Goal: Task Accomplishment & Management: Manage account settings

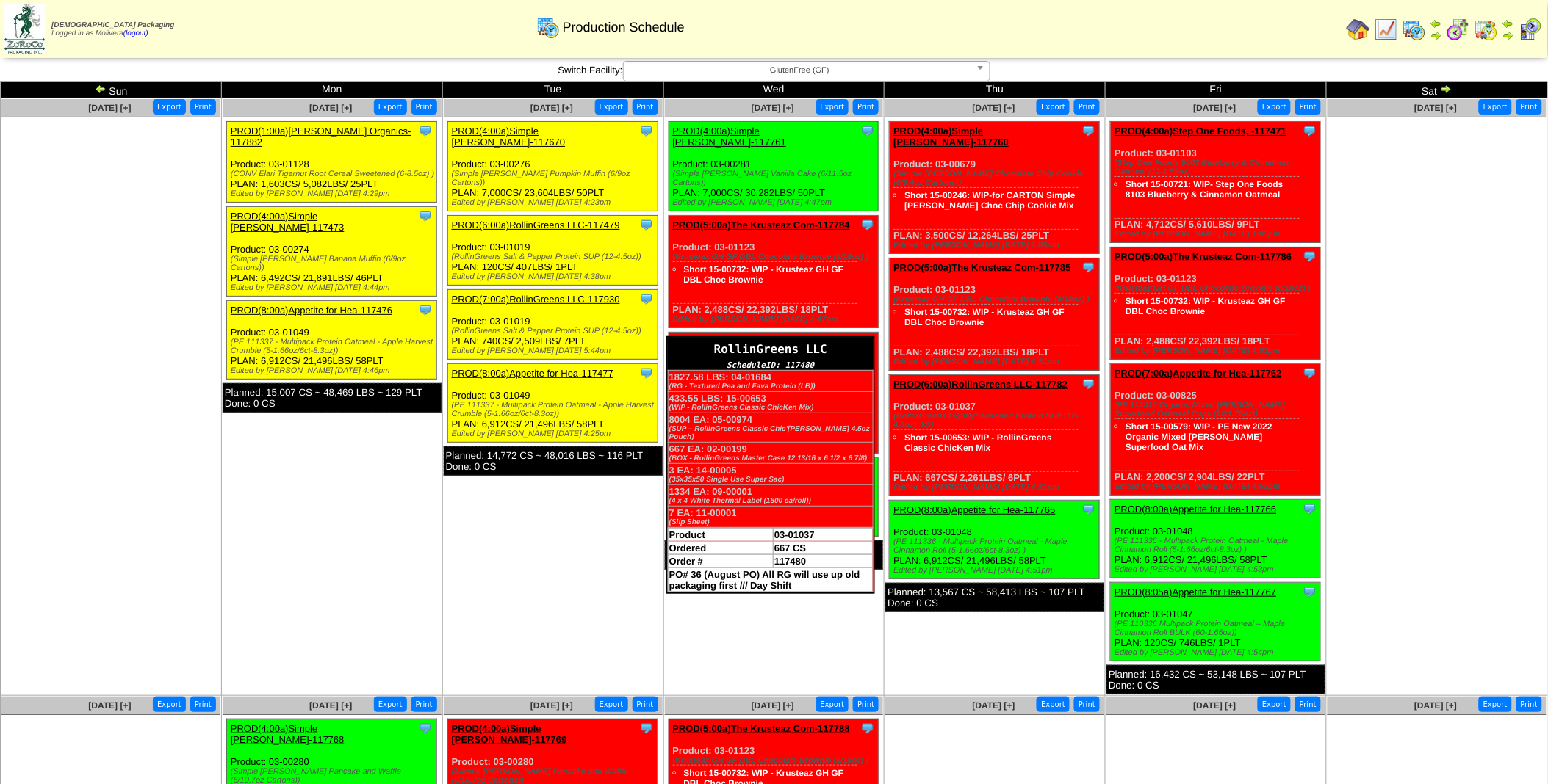
click at [864, 338] on div "RollinGreens LLC" at bounding box center [771, 349] width 206 height 22
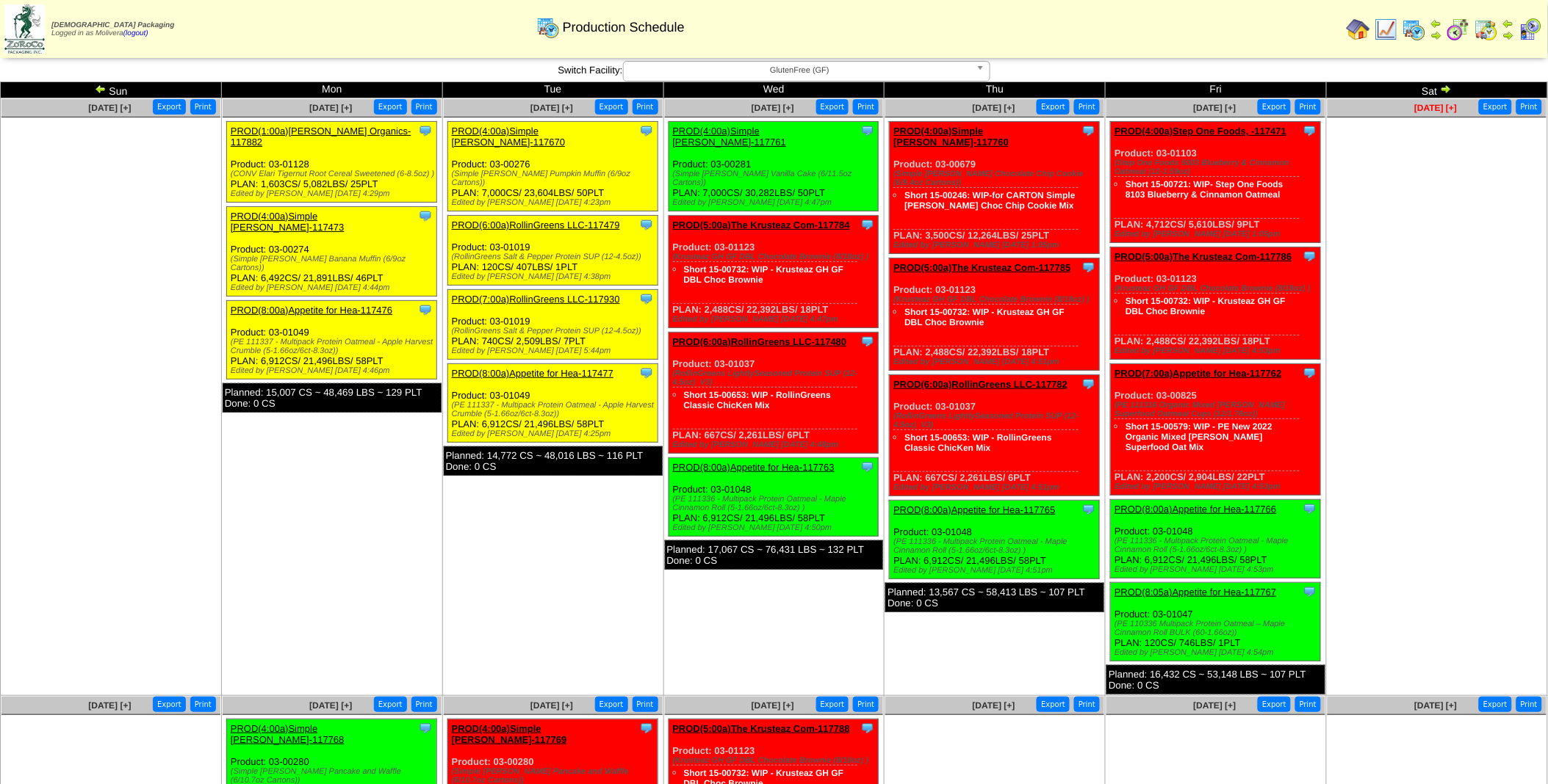
click at [1451, 106] on span "[DATE] [+]" at bounding box center [1435, 108] width 42 height 10
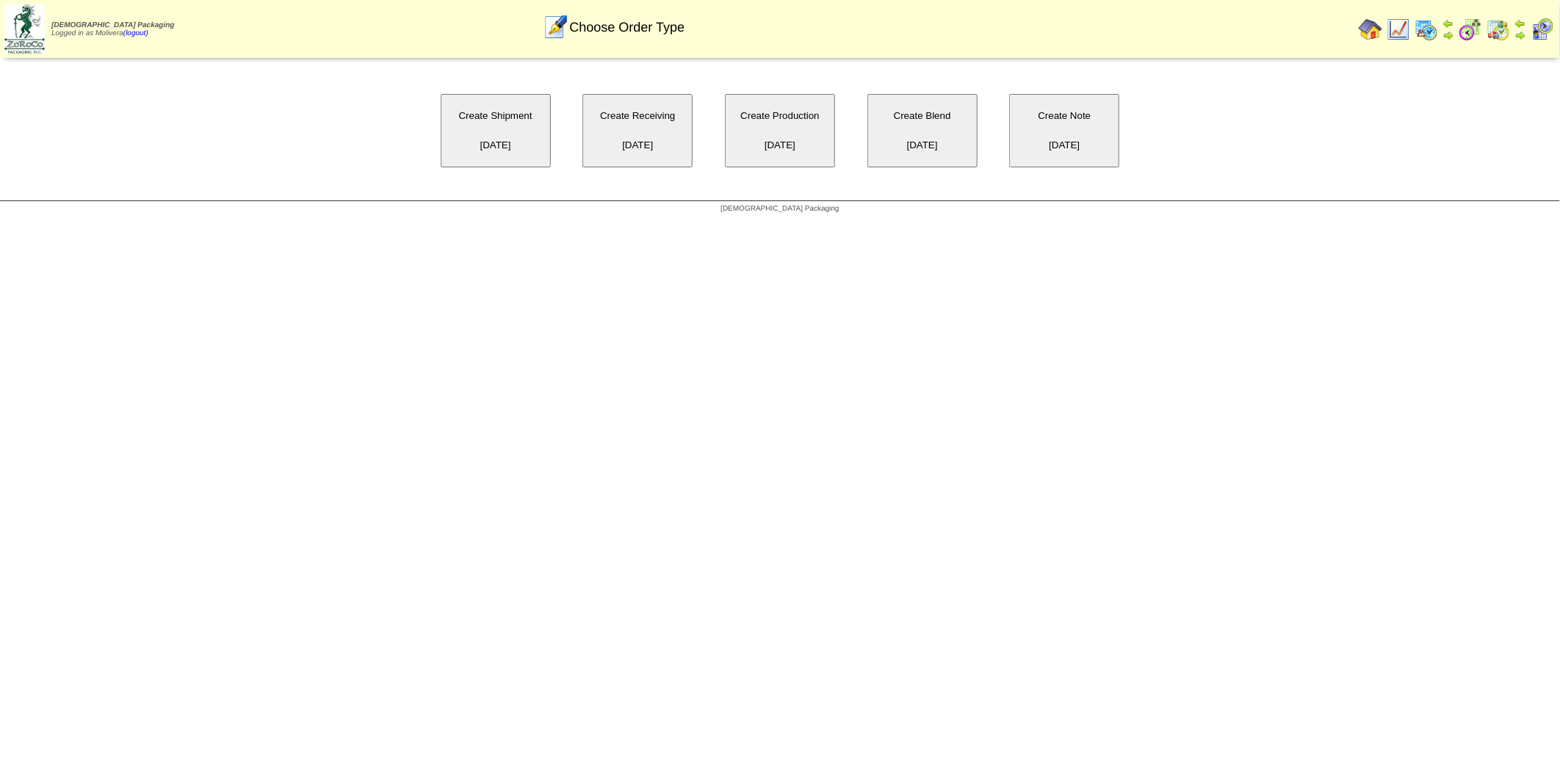
click at [771, 140] on button "Create Production 10/18/2025" at bounding box center [780, 130] width 111 height 73
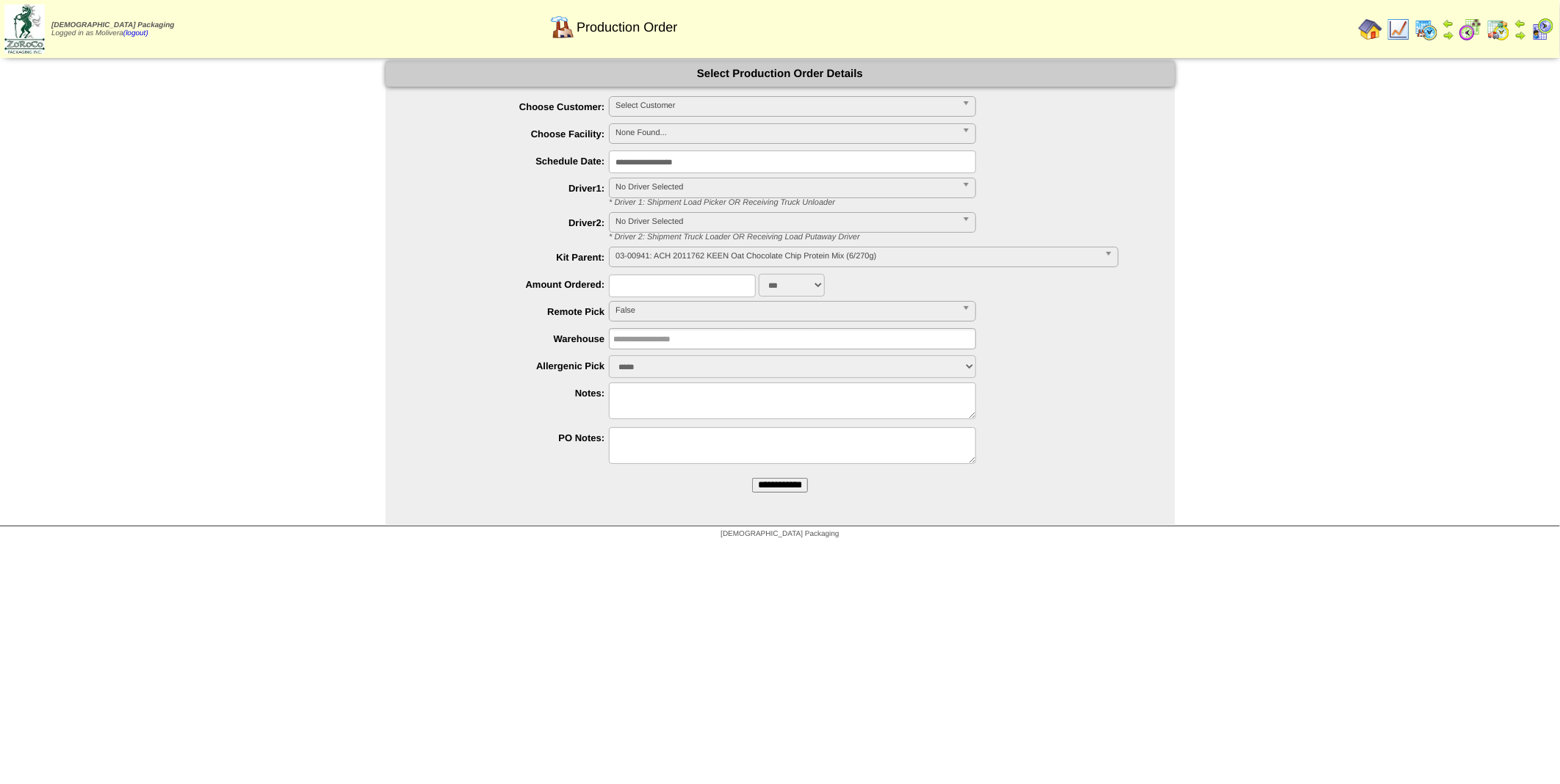
click at [739, 105] on span "Select Customer" at bounding box center [786, 105] width 341 height 17
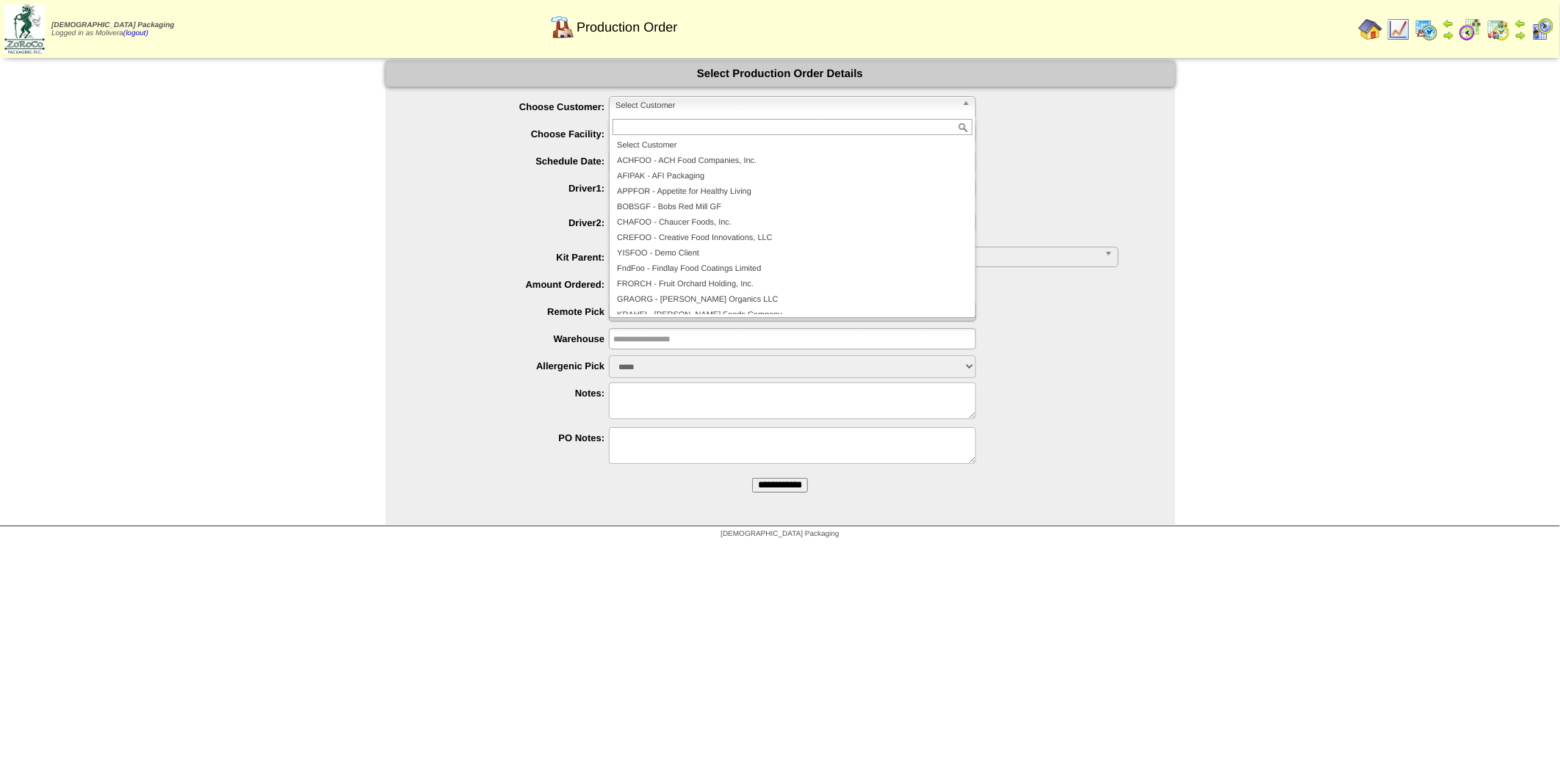
scroll to position [316, 0]
click at [674, 200] on li "ROLGRE - RollinGreens LLC" at bounding box center [792, 199] width 360 height 16
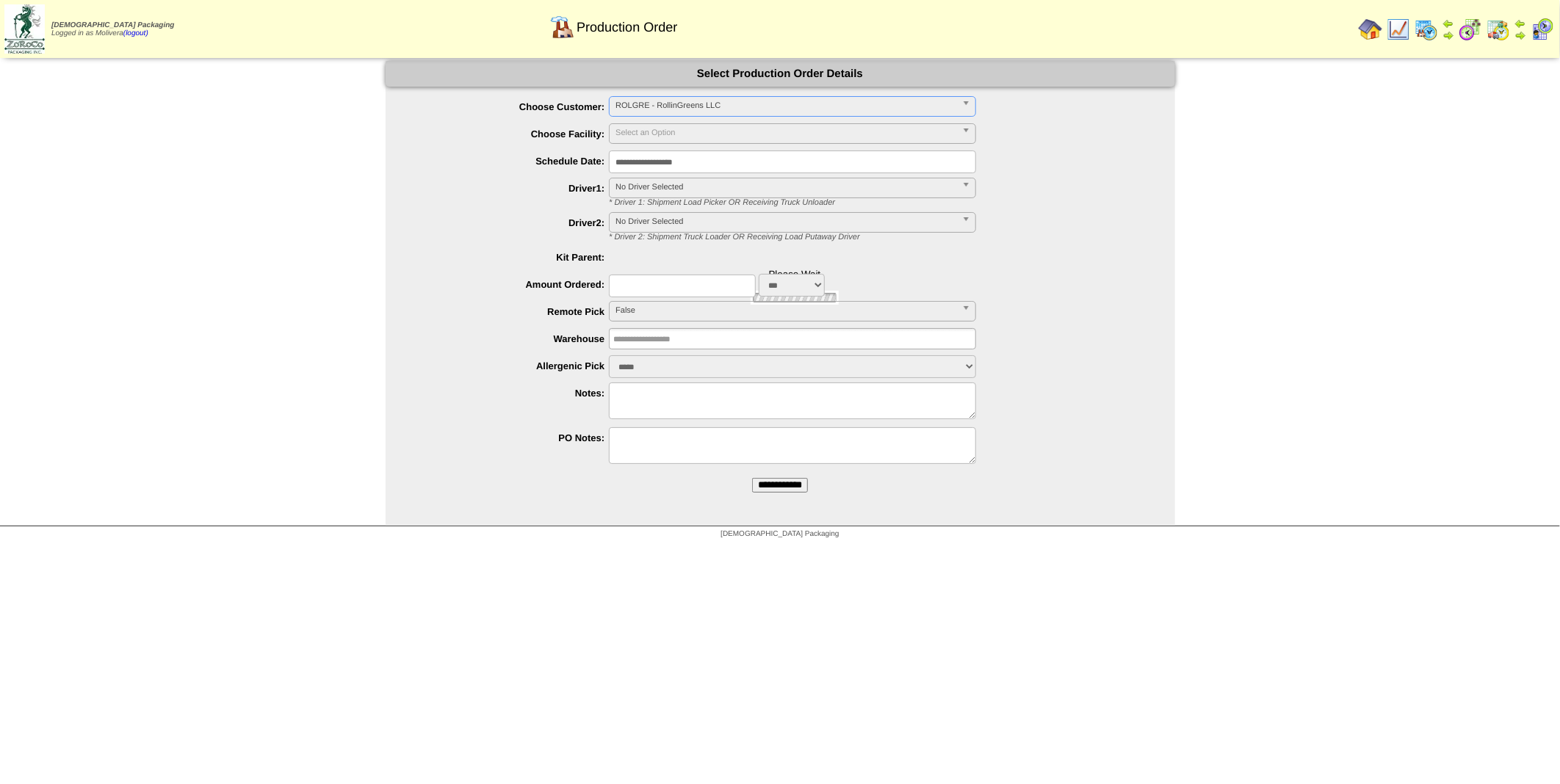
click at [736, 164] on input "**********" at bounding box center [792, 161] width 367 height 22
click at [498, 338] on label "Warehouse" at bounding box center [511, 338] width 194 height 11
click at [675, 262] on span "03-01018: RollinGreens Ground Taco M'EAT SUP (12-4.5oz)(667 CS ~ 2261.13 LBS) P…" at bounding box center [857, 256] width 483 height 17
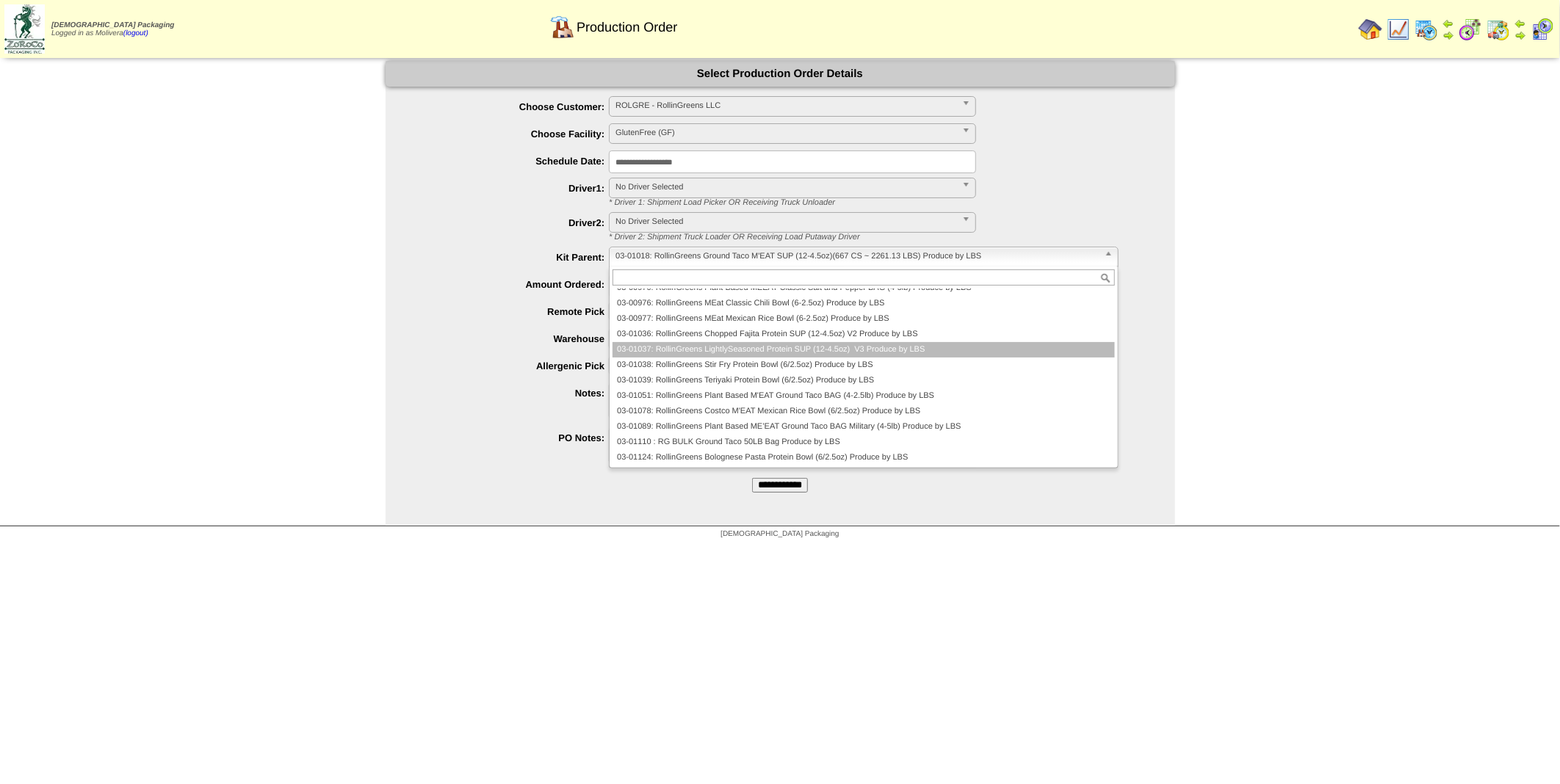
scroll to position [0, 0]
click at [459, 311] on label "Remote Pick" at bounding box center [511, 312] width 194 height 11
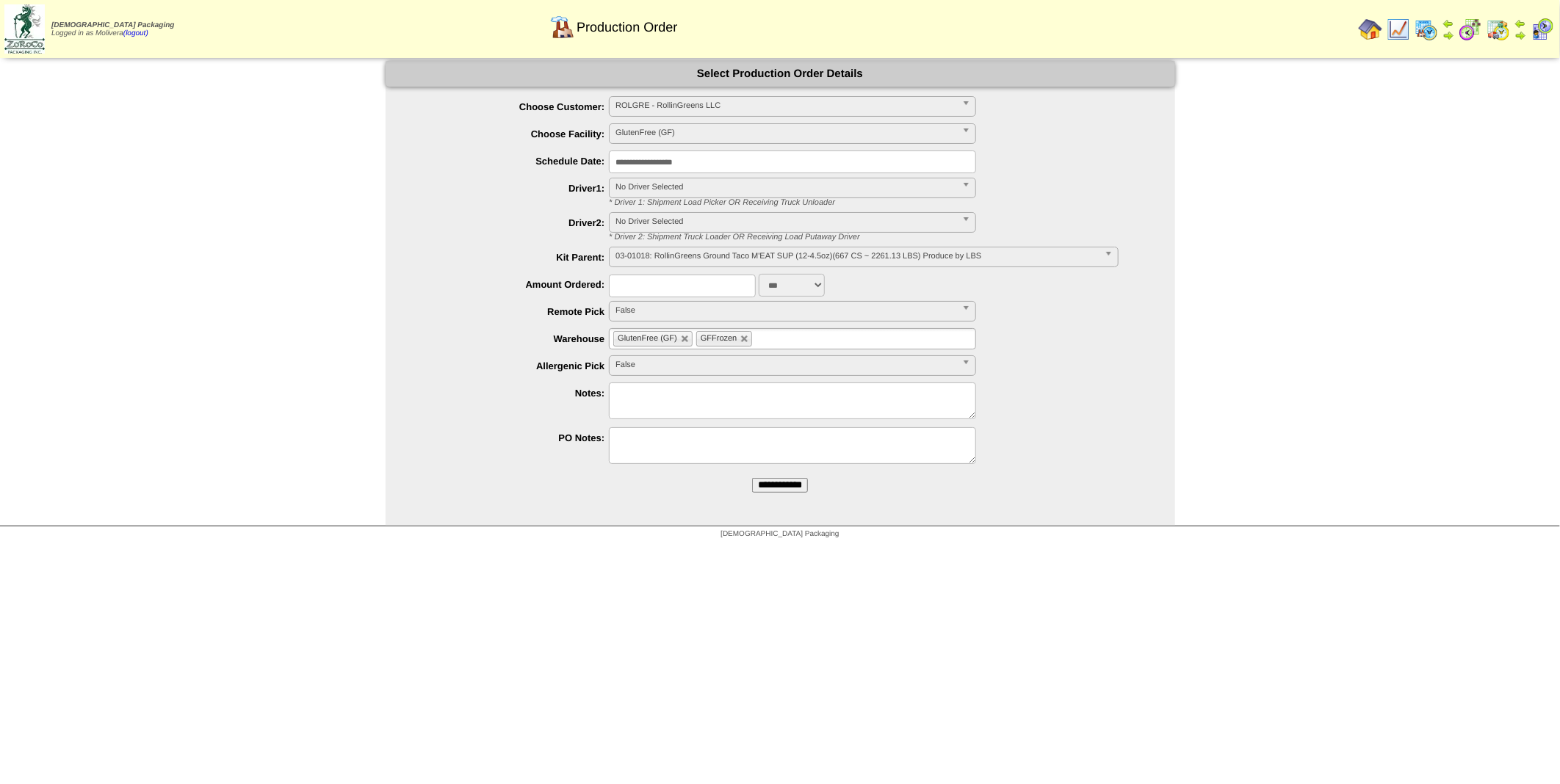
click at [1436, 28] on img at bounding box center [1426, 28] width 23 height 23
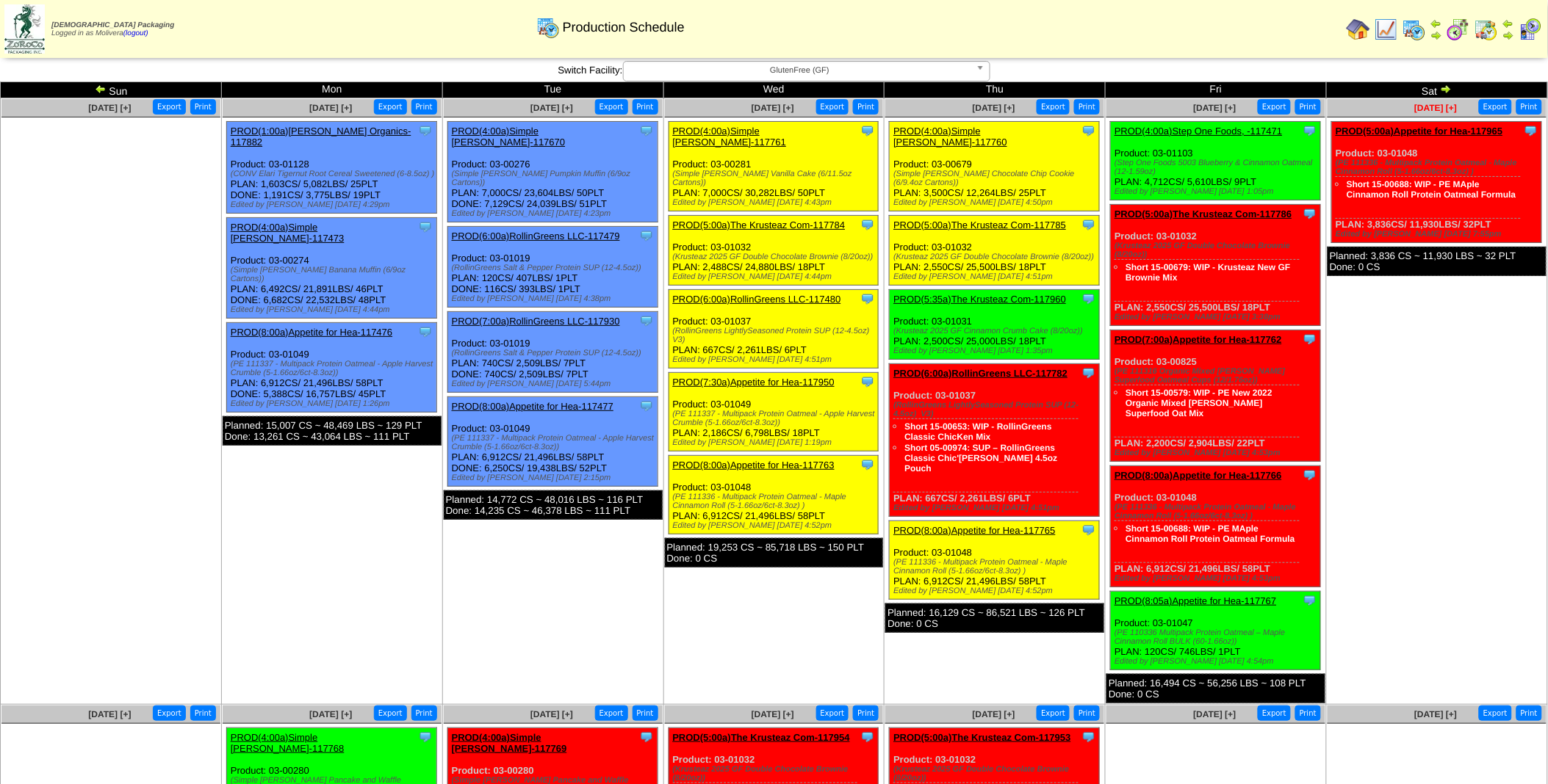
click at [1456, 104] on span "[DATE] [+]" at bounding box center [1435, 108] width 42 height 10
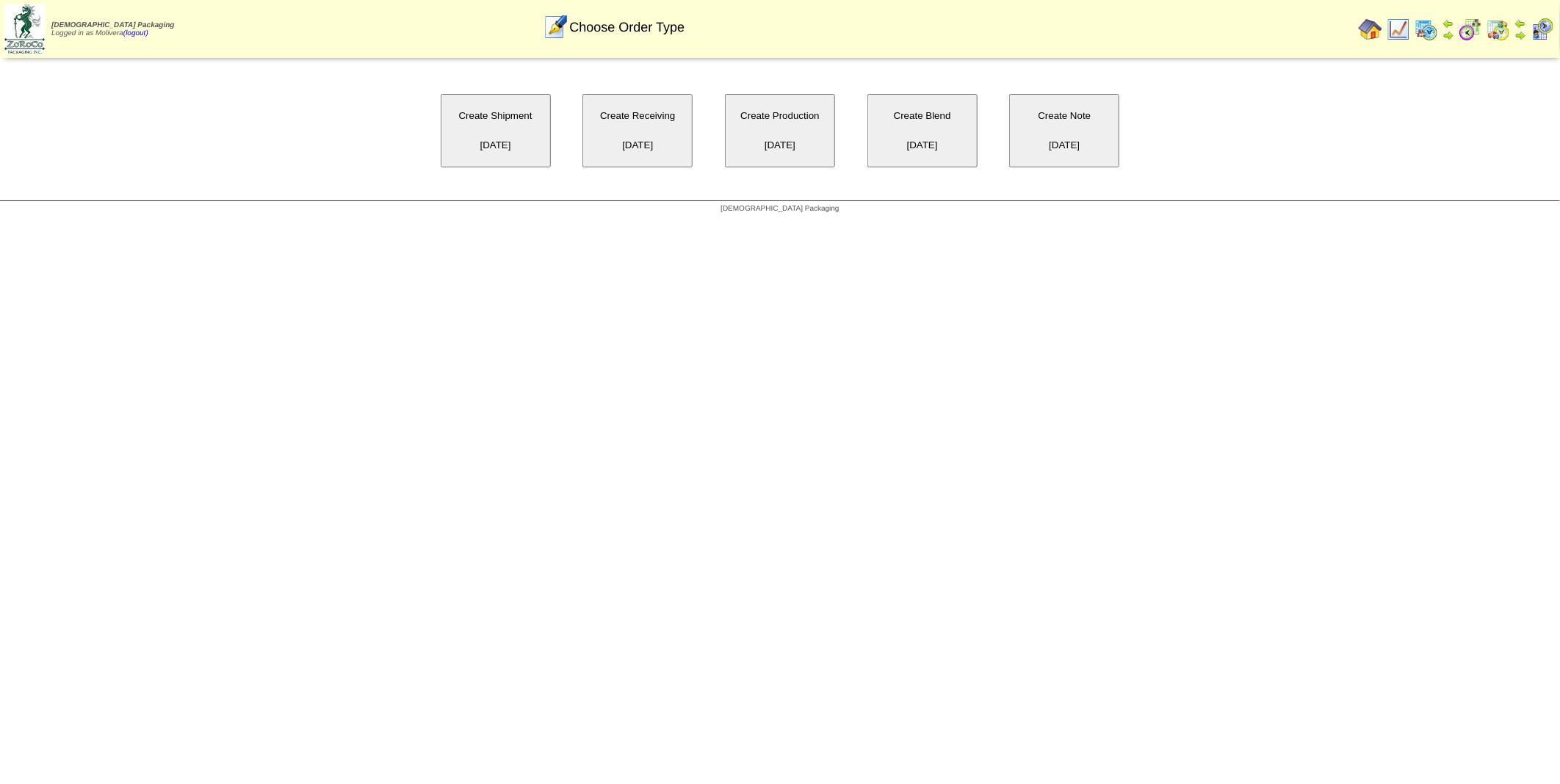
click at [809, 130] on button "Create Production [DATE]" at bounding box center [780, 130] width 111 height 73
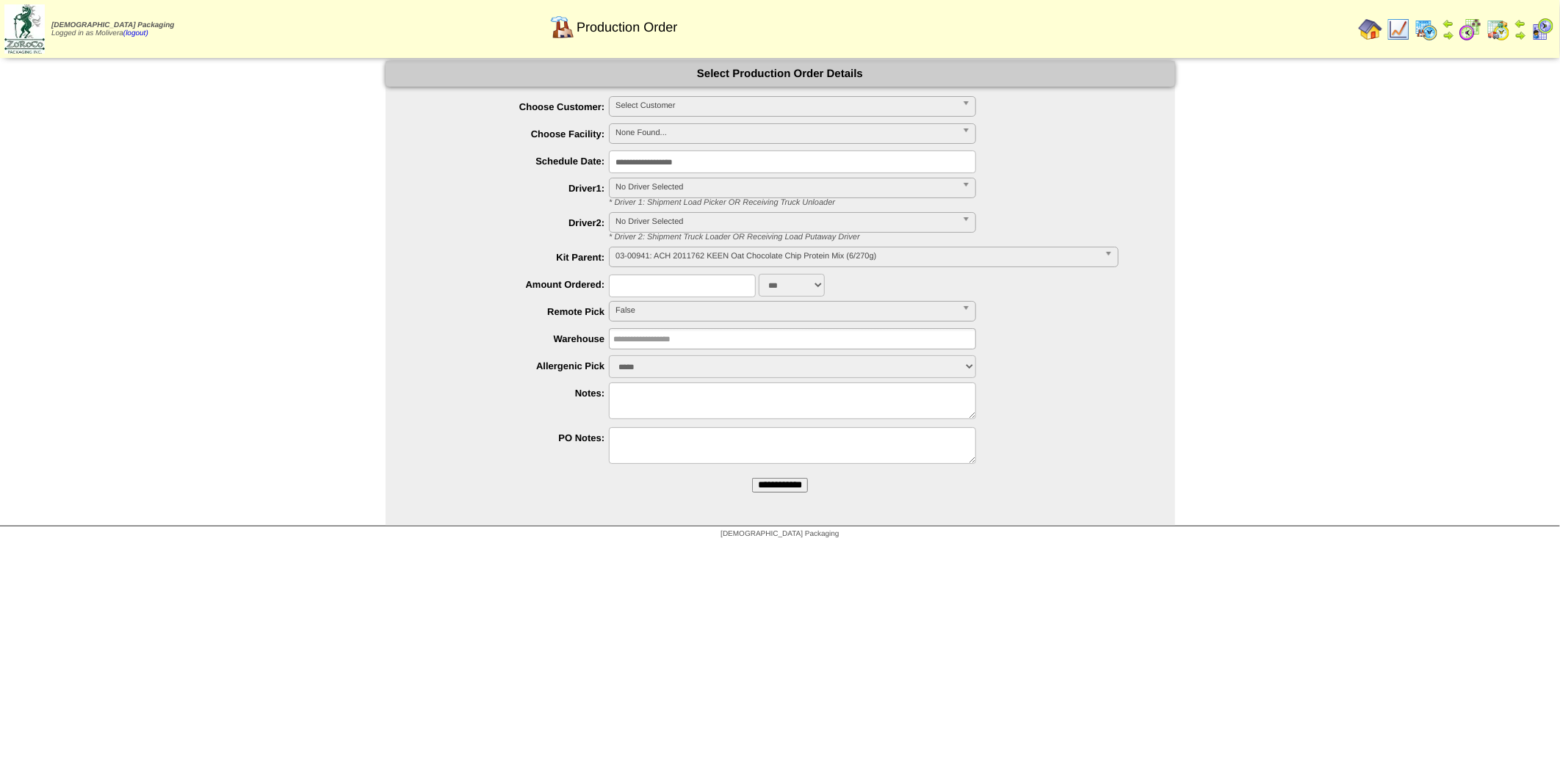
click at [646, 111] on span "Select Customer" at bounding box center [786, 105] width 341 height 17
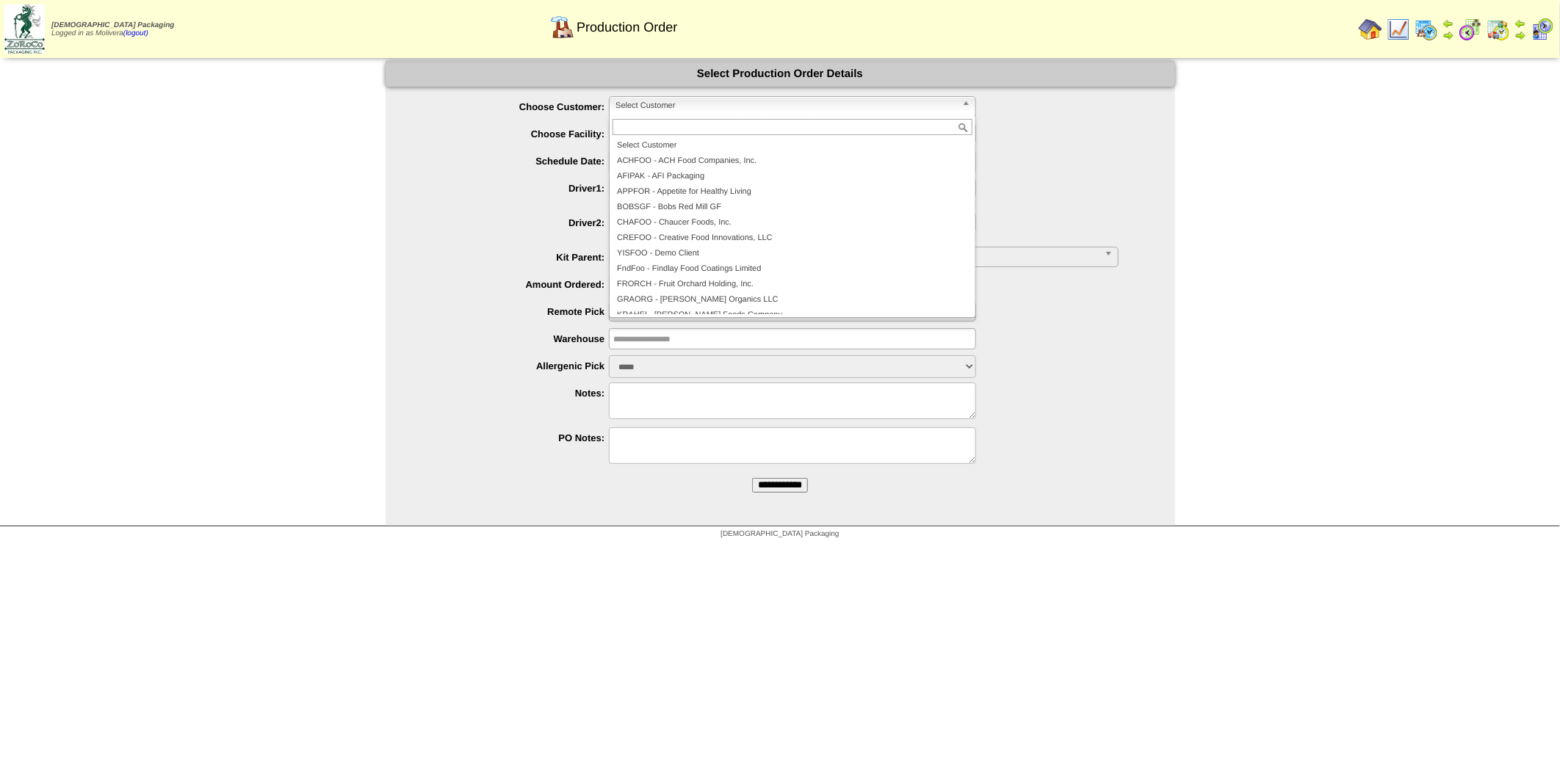
scroll to position [316, 0]
click at [665, 204] on li "ROLGRE - RollinGreens LLC" at bounding box center [792, 199] width 360 height 16
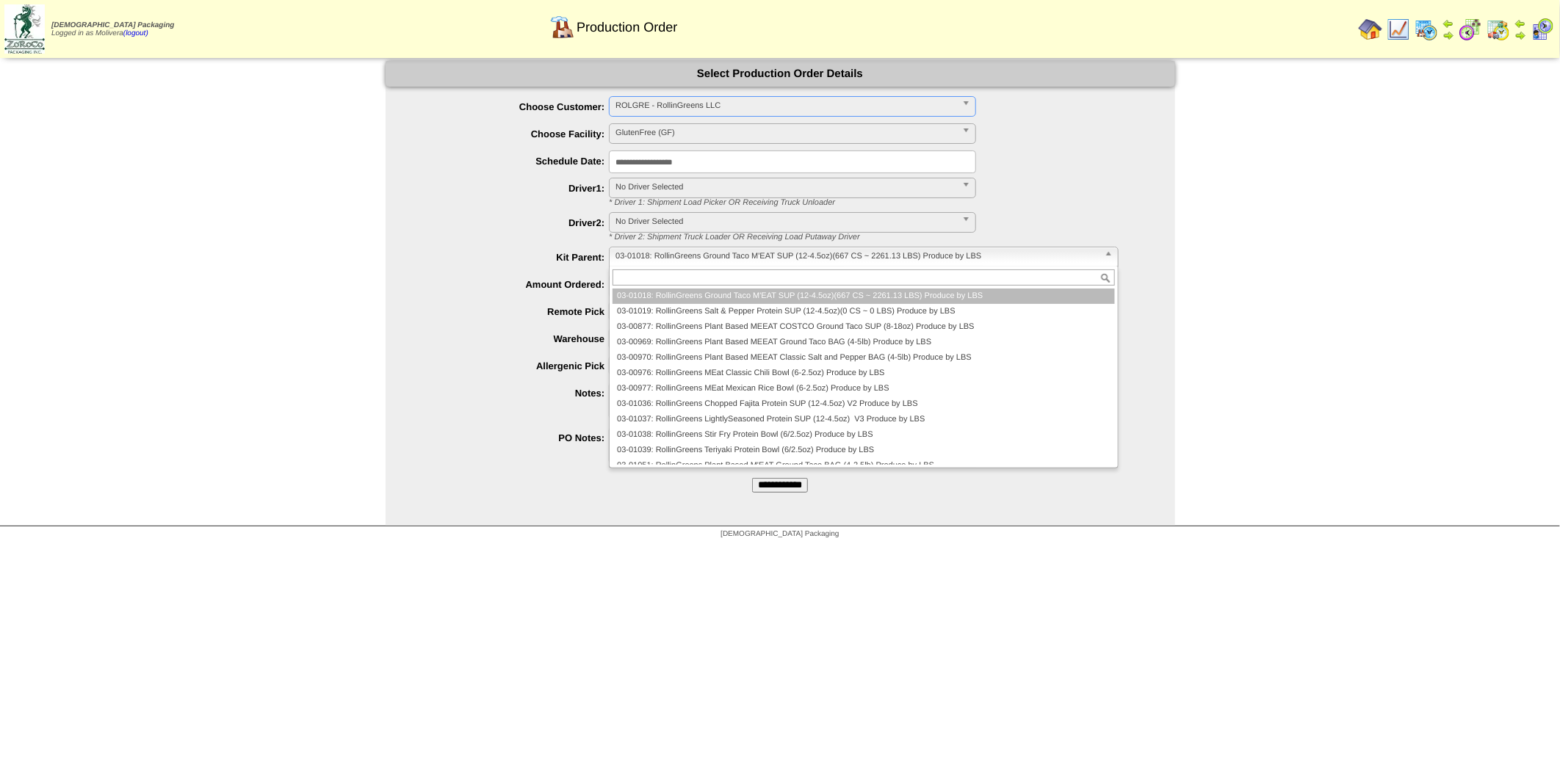
click at [695, 255] on span "03-01018: RollinGreens Ground Taco M'EAT SUP (12-4.5oz)(667 CS ~ 2261.13 LBS) P…" at bounding box center [857, 256] width 483 height 17
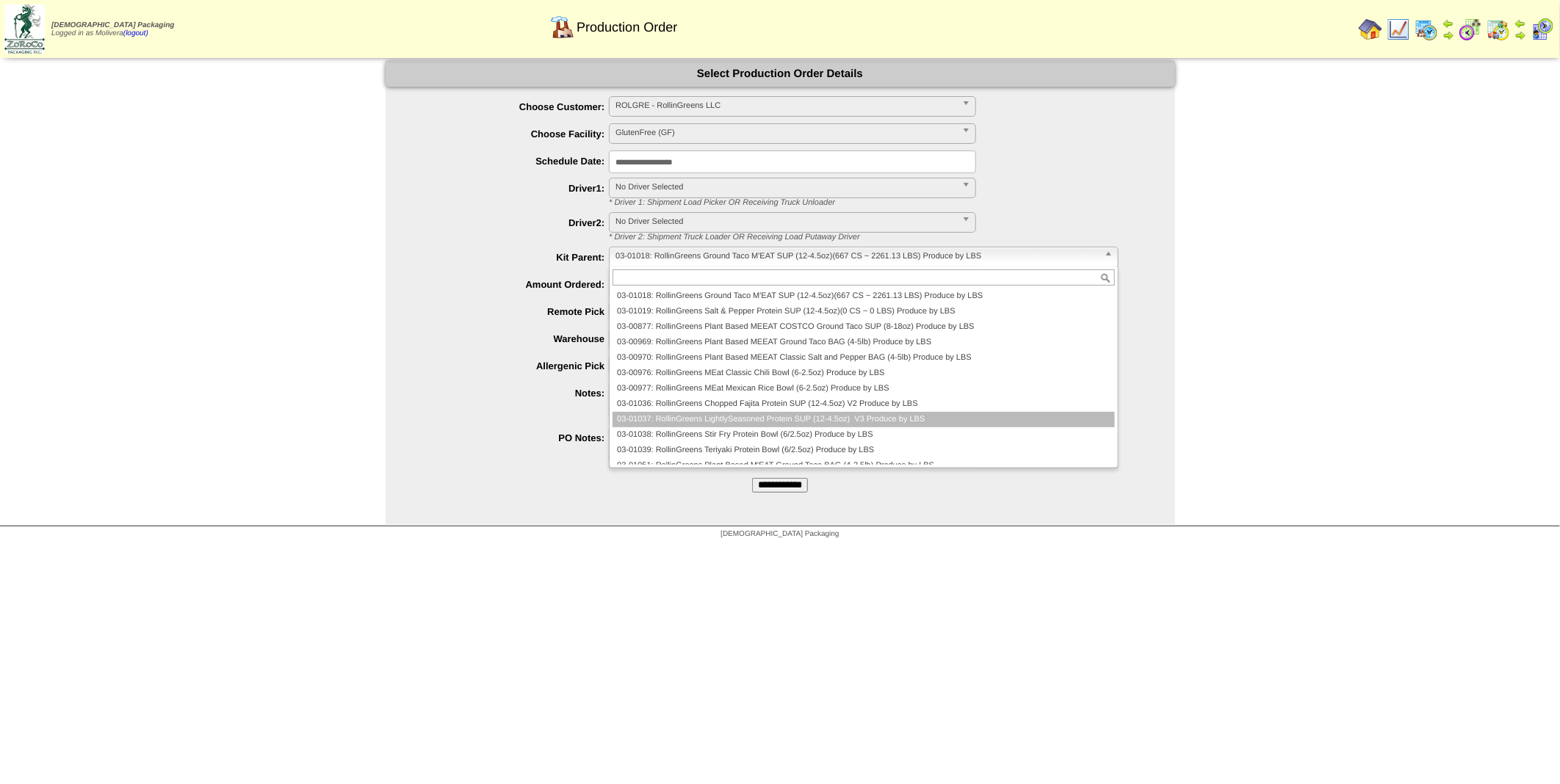
click at [707, 419] on li "03-01037: RollinGreens LightlySeasoned Protein SUP (12-4.5oz) V3 Produce by LBS" at bounding box center [863, 420] width 502 height 16
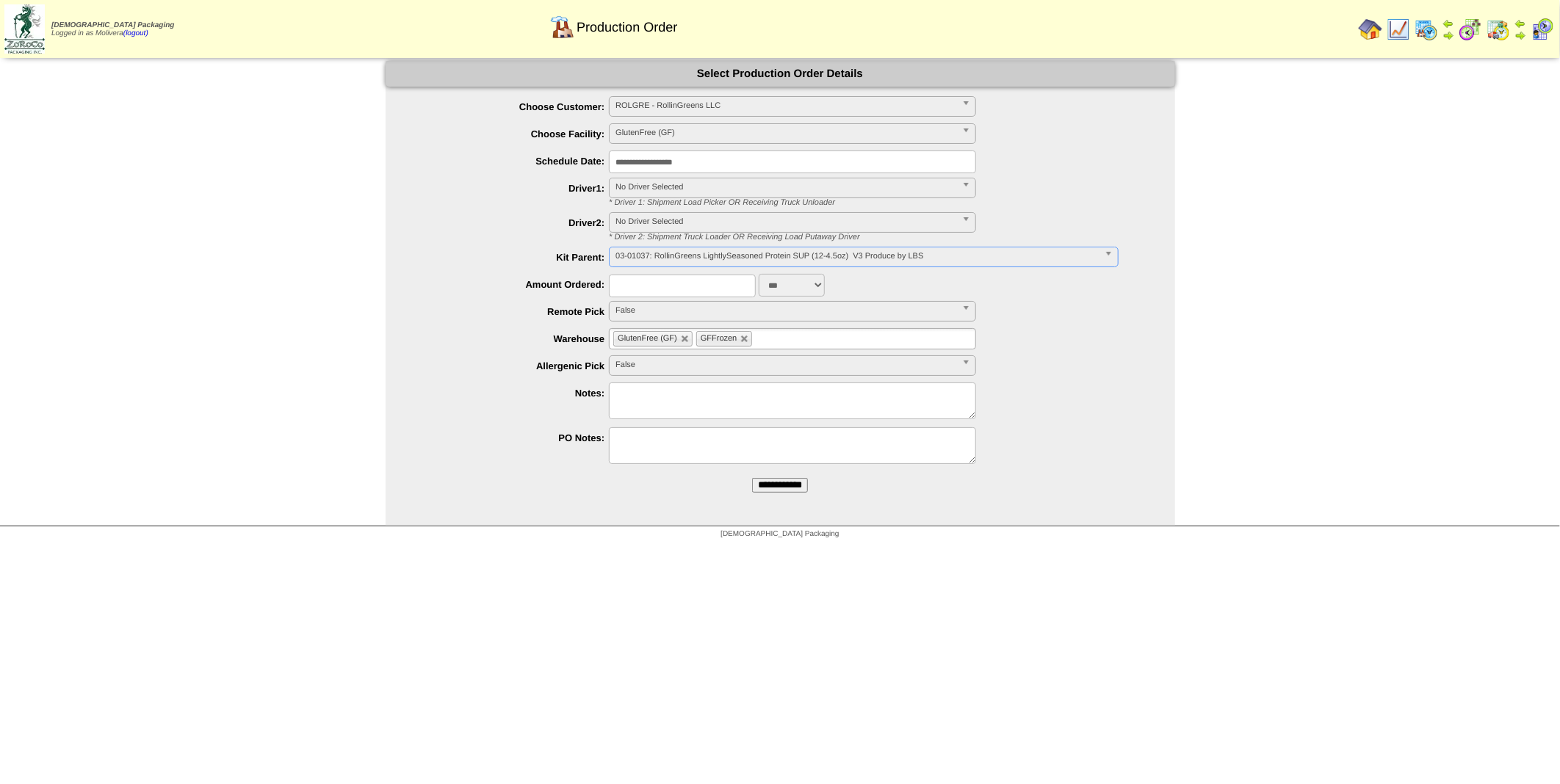
click at [659, 288] on input "text" at bounding box center [682, 286] width 147 height 22
type input "***"
drag, startPoint x: 352, startPoint y: 380, endPoint x: 768, endPoint y: 284, distance: 426.9
click at [768, 284] on select "*** **" at bounding box center [791, 285] width 67 height 22
select select "**"
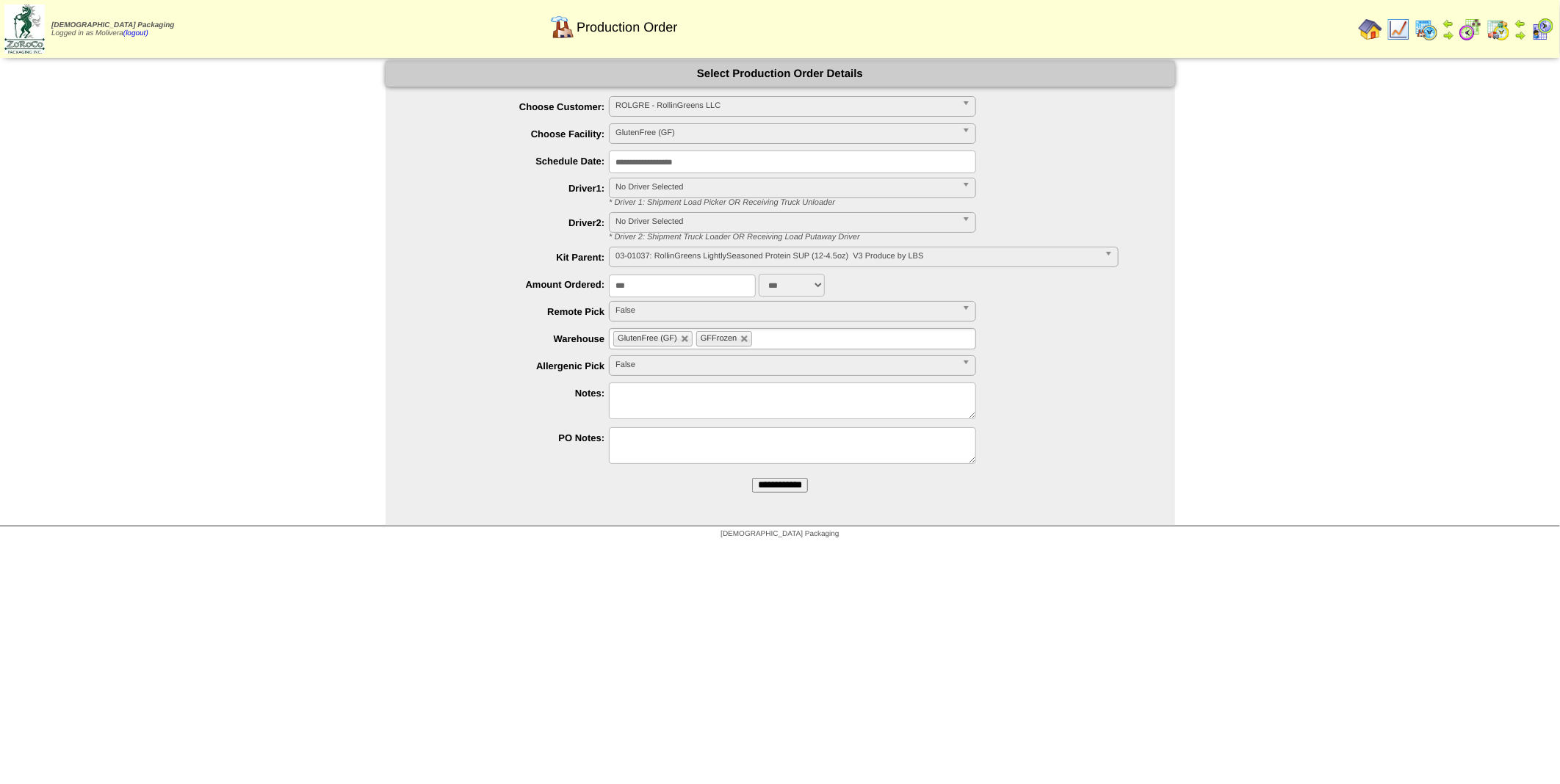
click at [758, 274] on select "*** **" at bounding box center [791, 285] width 67 height 22
click at [779, 489] on input "**********" at bounding box center [780, 485] width 56 height 15
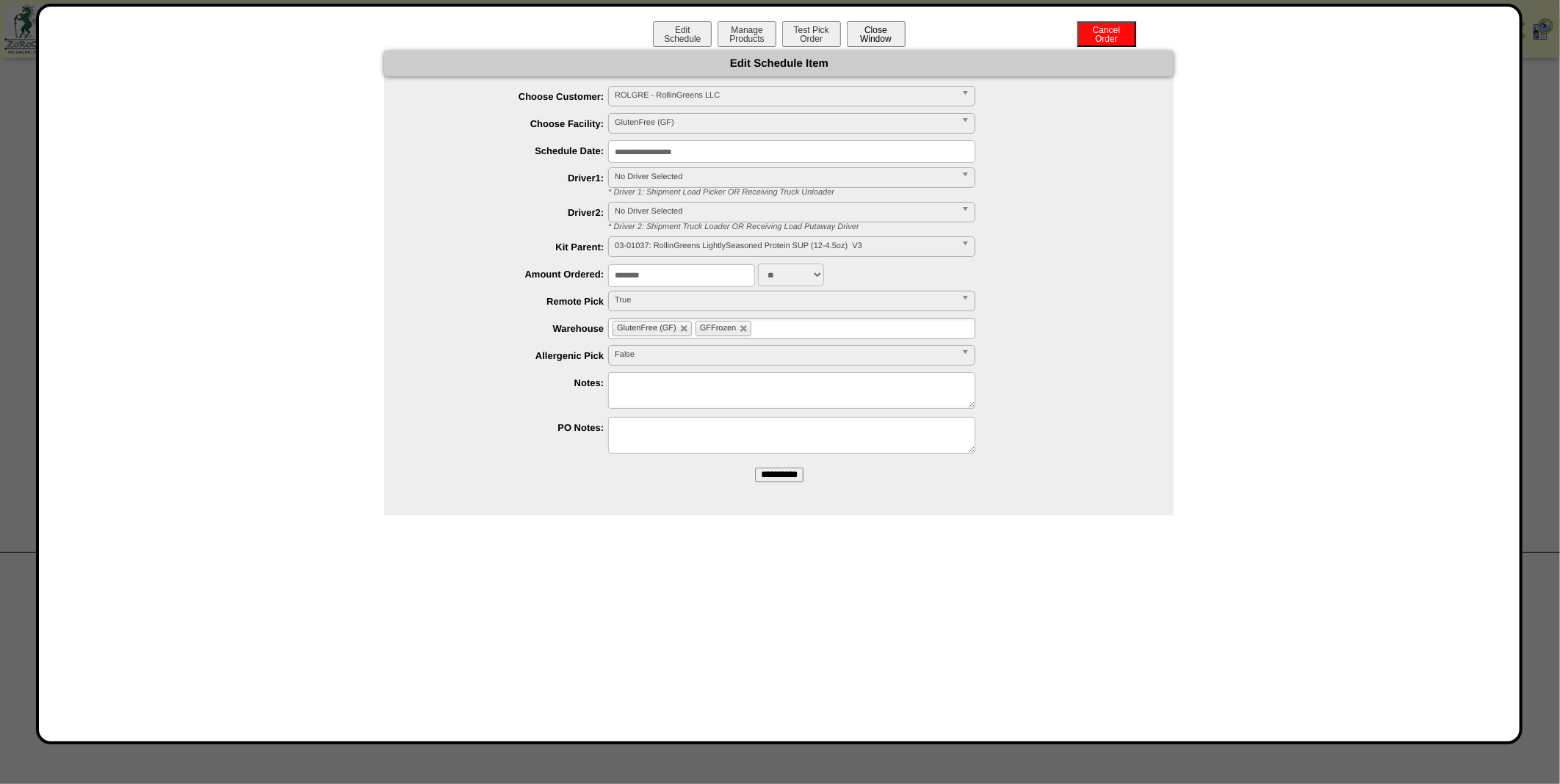
click at [876, 31] on button "Close Window" at bounding box center [876, 35] width 59 height 26
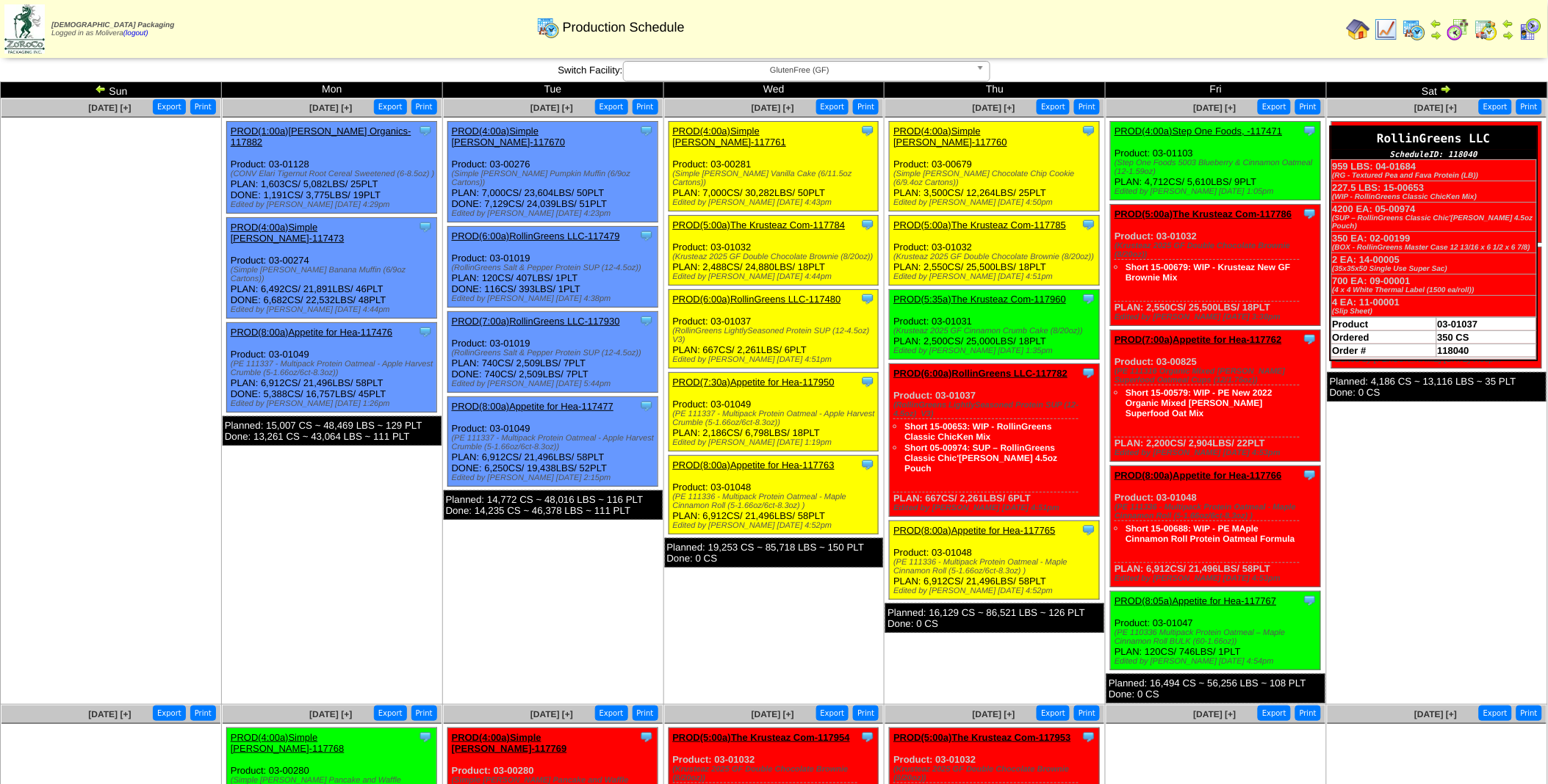
click at [1521, 206] on td "4200 EA: 05-00974 (SUP – RollinGreens Classic Chic'[PERSON_NAME] 4.5oz Pouch)" at bounding box center [1433, 217] width 205 height 29
click at [1520, 200] on tbody "959 LBS: 04-01684 (RG - Textured Pea and Fava Protein (LB)) 227.5 LBS: 15-00653…" at bounding box center [1433, 238] width 205 height 157
click at [1531, 127] on div "RollinGreens LLC" at bounding box center [1434, 138] width 206 height 22
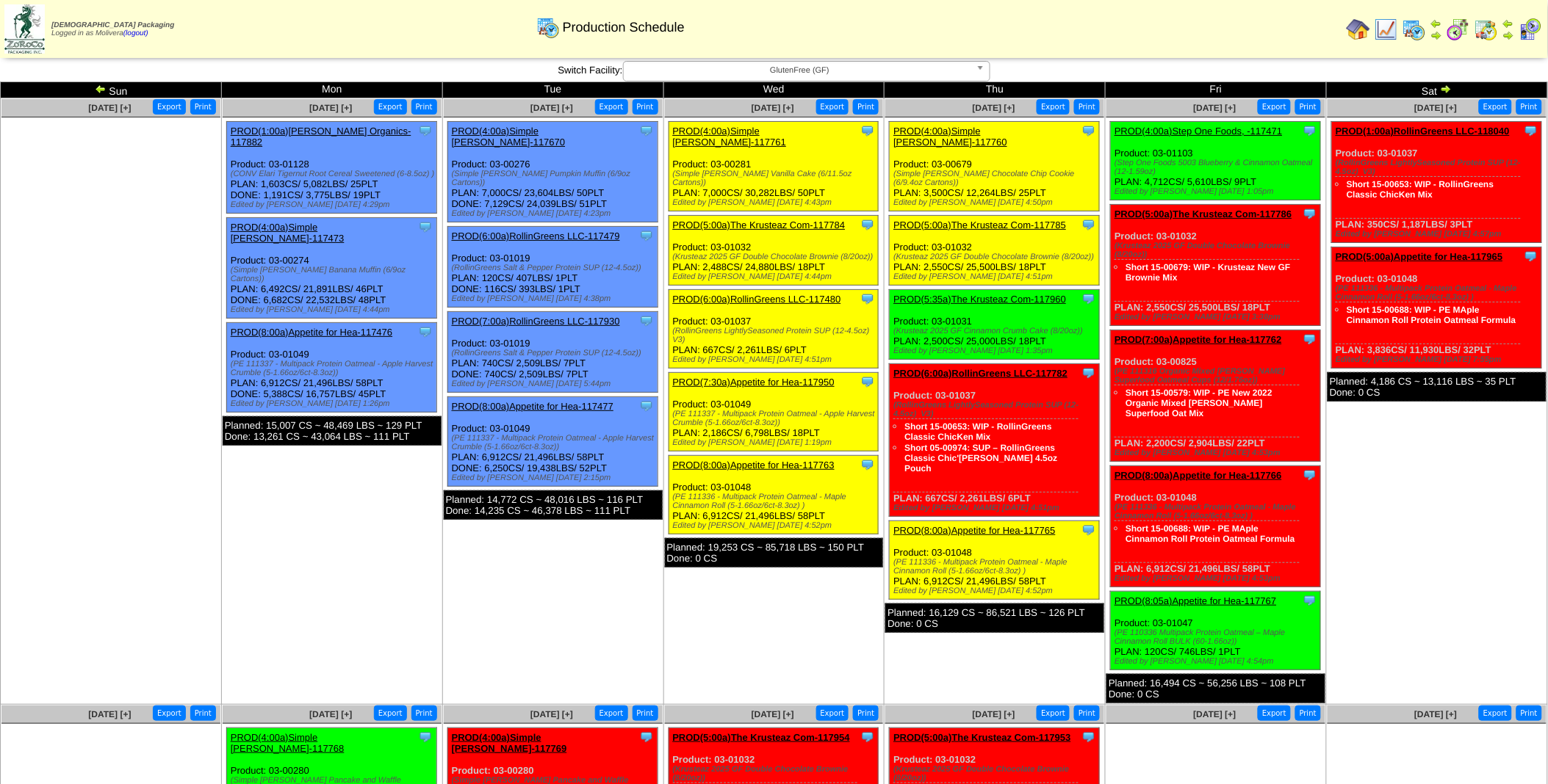
click at [1462, 24] on img at bounding box center [1457, 28] width 23 height 23
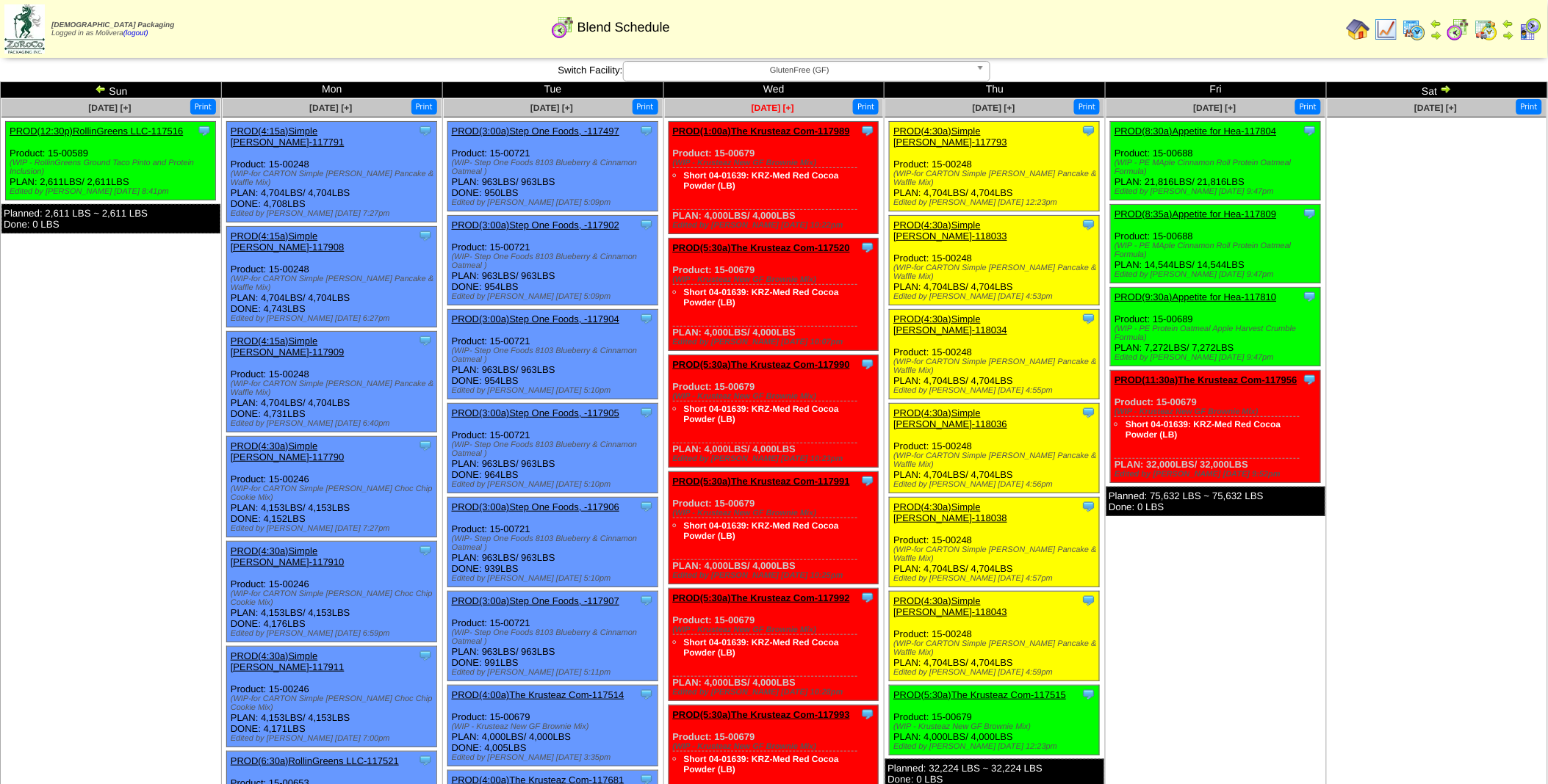
click at [787, 106] on span "[DATE] [+]" at bounding box center [772, 108] width 42 height 10
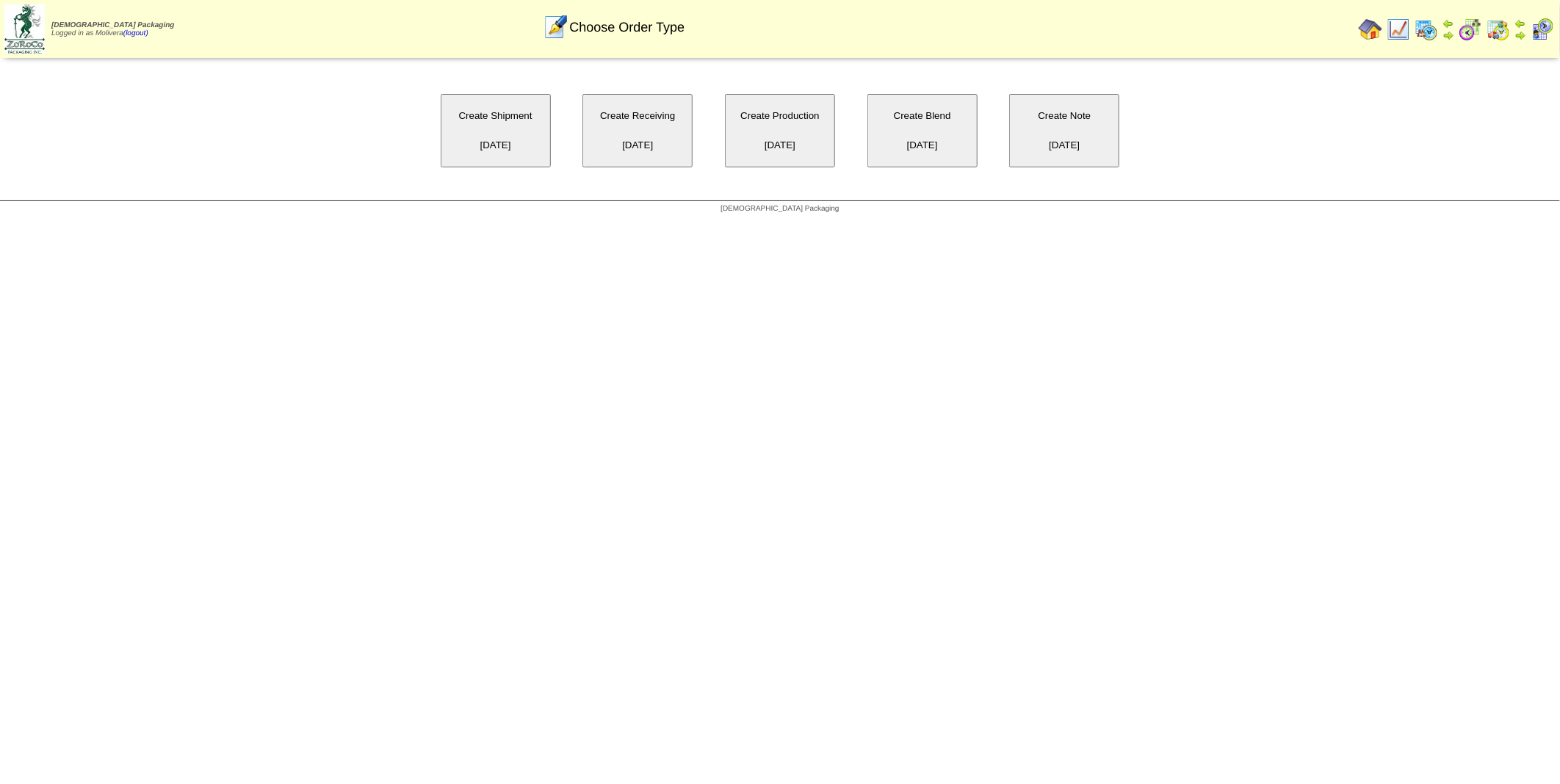
click at [918, 111] on button "Create Blend 10/15/2025" at bounding box center [923, 130] width 111 height 73
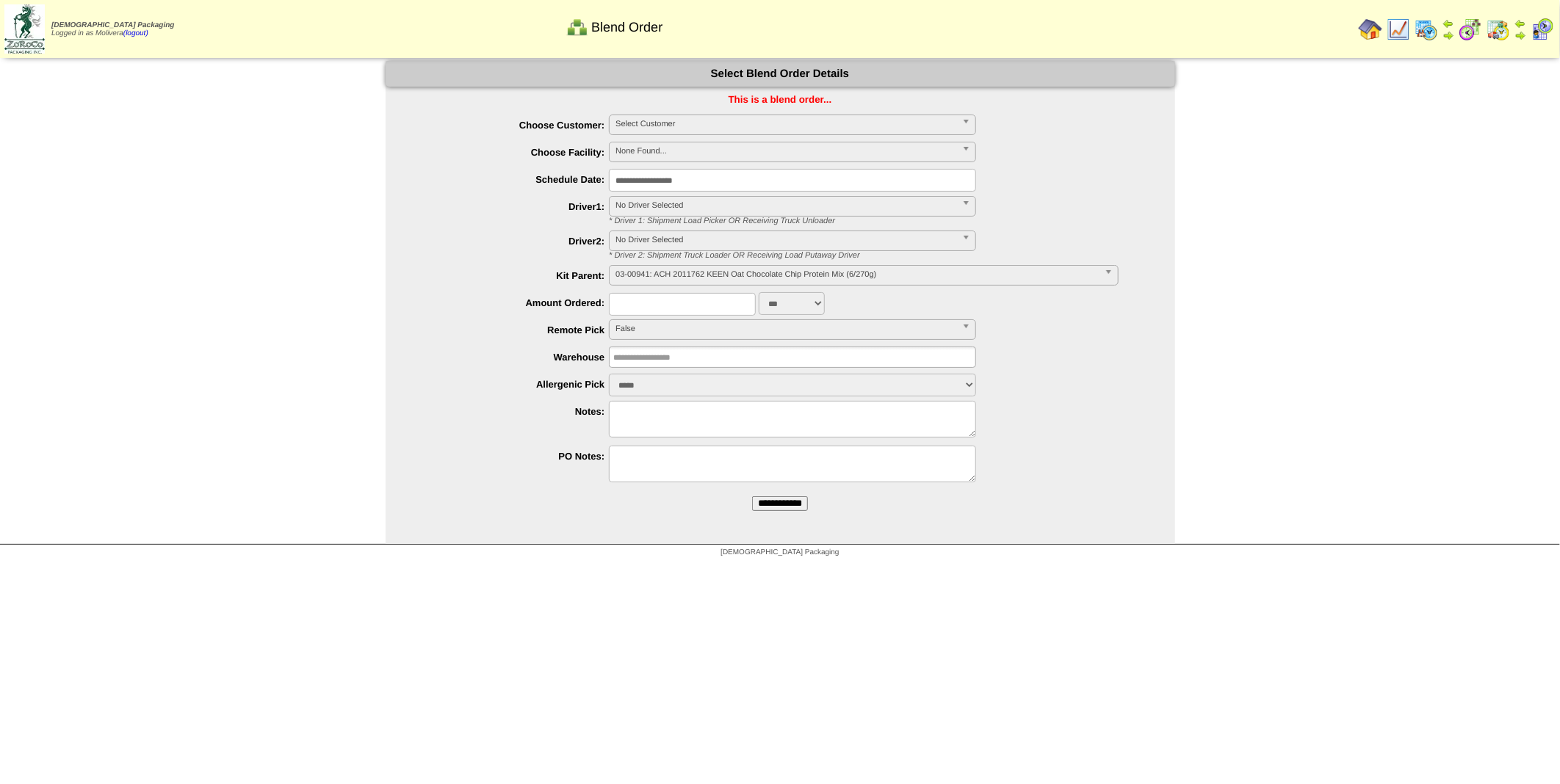
click at [733, 123] on span "Select Customer" at bounding box center [786, 124] width 341 height 17
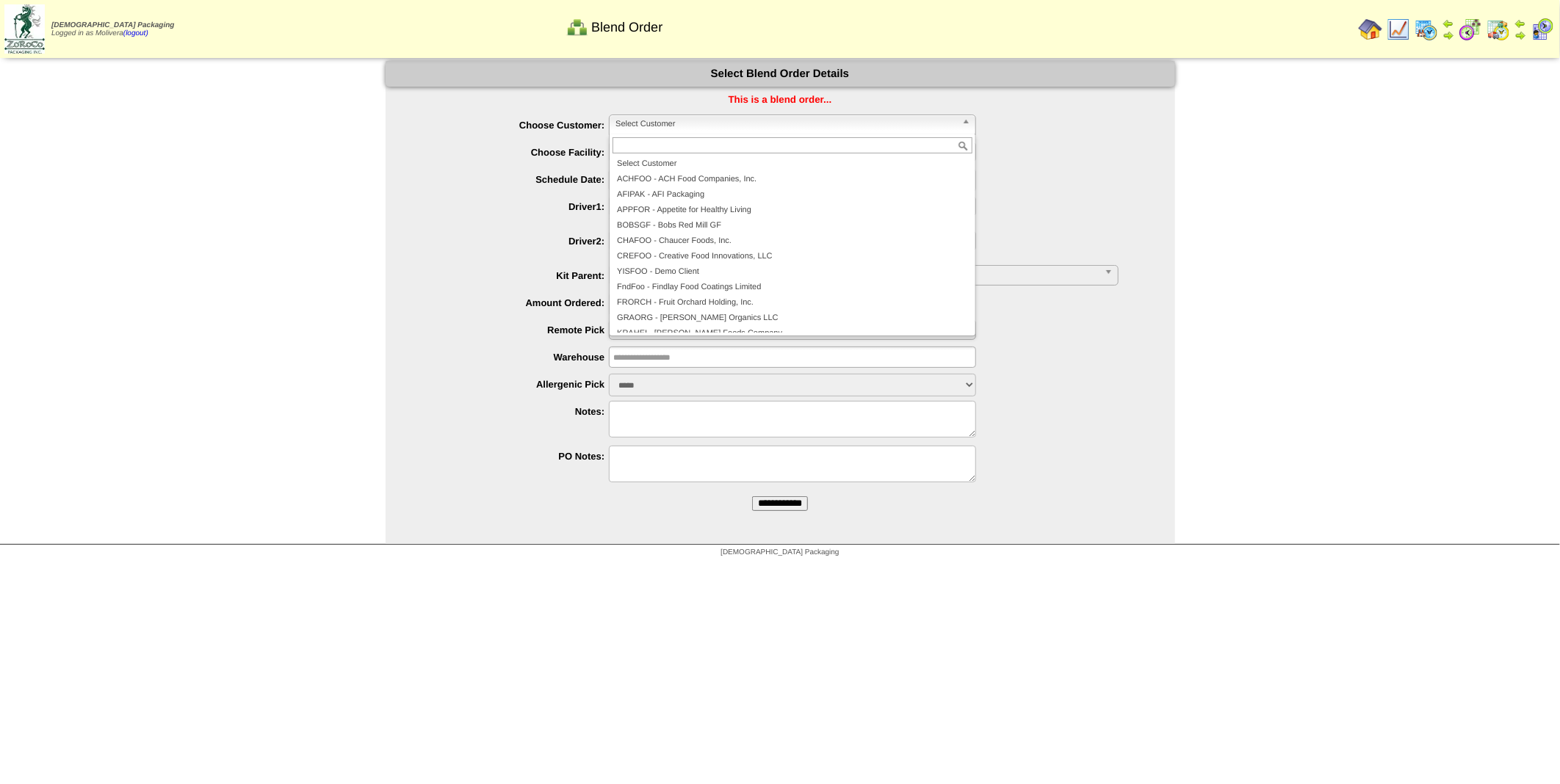
scroll to position [316, 0]
click at [666, 217] on li "ROLGRE - RollinGreens LLC" at bounding box center [792, 218] width 360 height 16
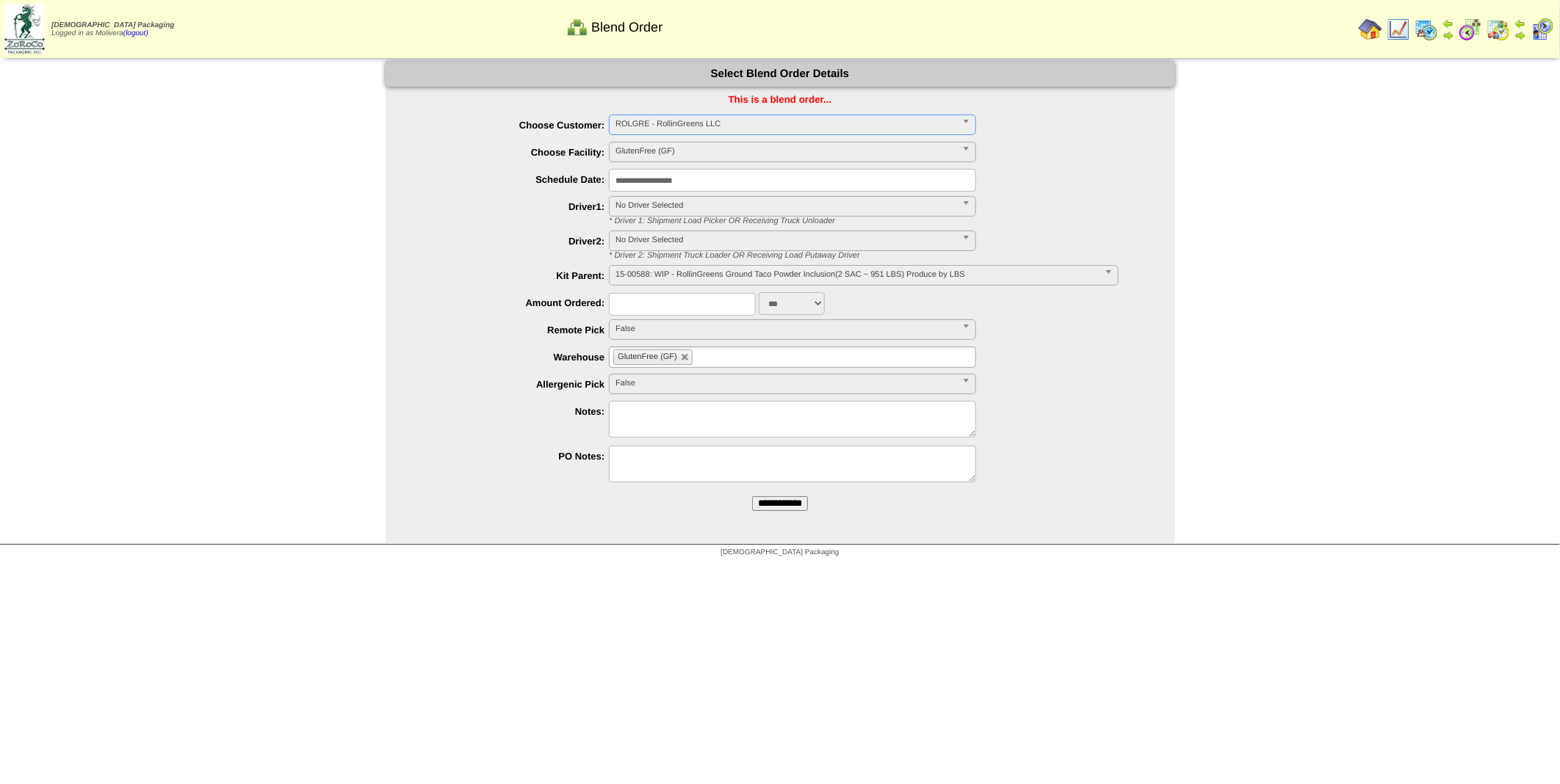
click at [730, 184] on input "**********" at bounding box center [792, 180] width 367 height 22
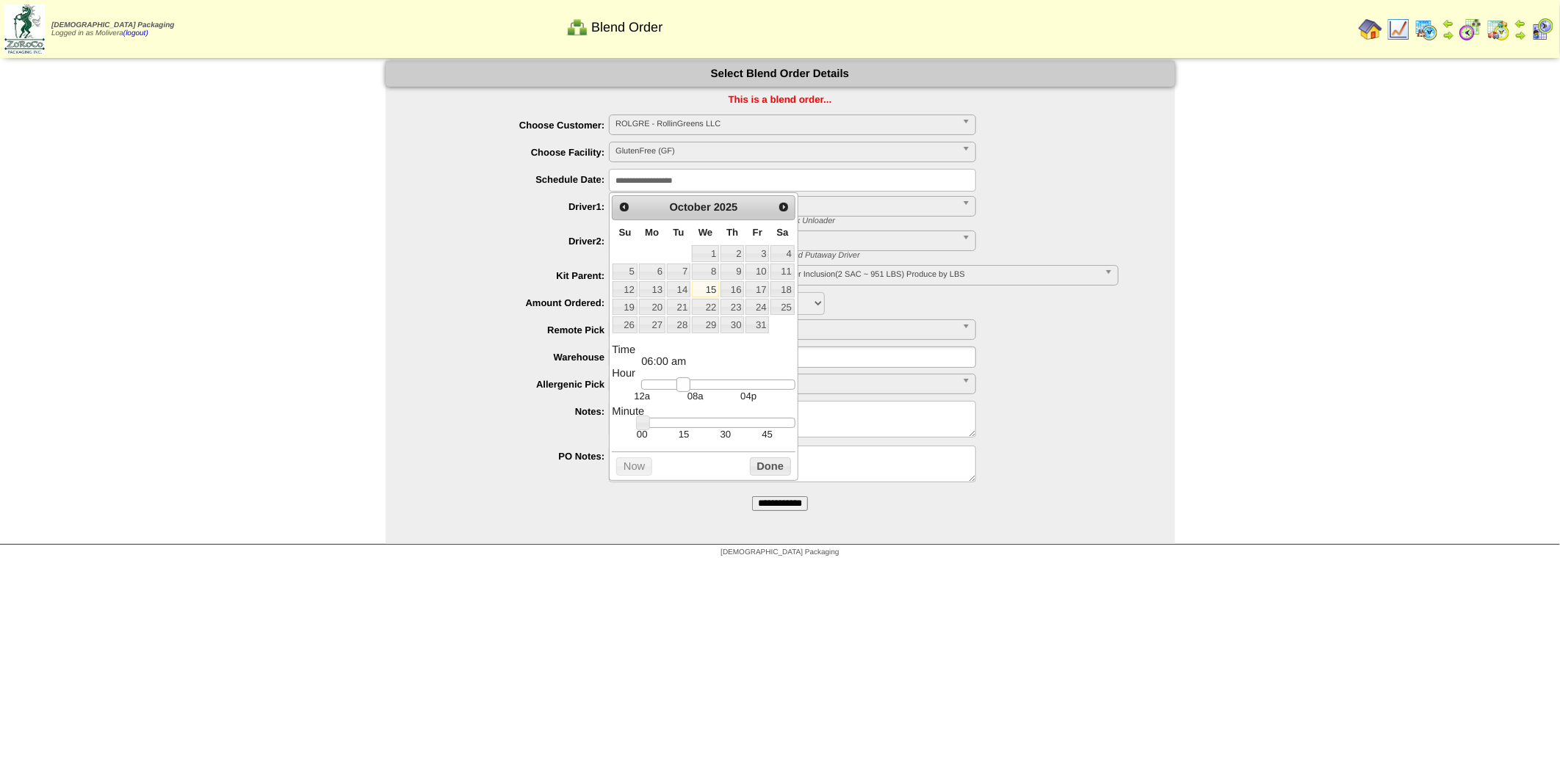
drag, startPoint x: 649, startPoint y: 392, endPoint x: 682, endPoint y: 391, distance: 33.0
click at [682, 391] on link at bounding box center [683, 384] width 15 height 15
type input "**********"
click at [723, 428] on div at bounding box center [718, 423] width 154 height 10
click at [475, 411] on label "Notes:" at bounding box center [511, 411] width 194 height 11
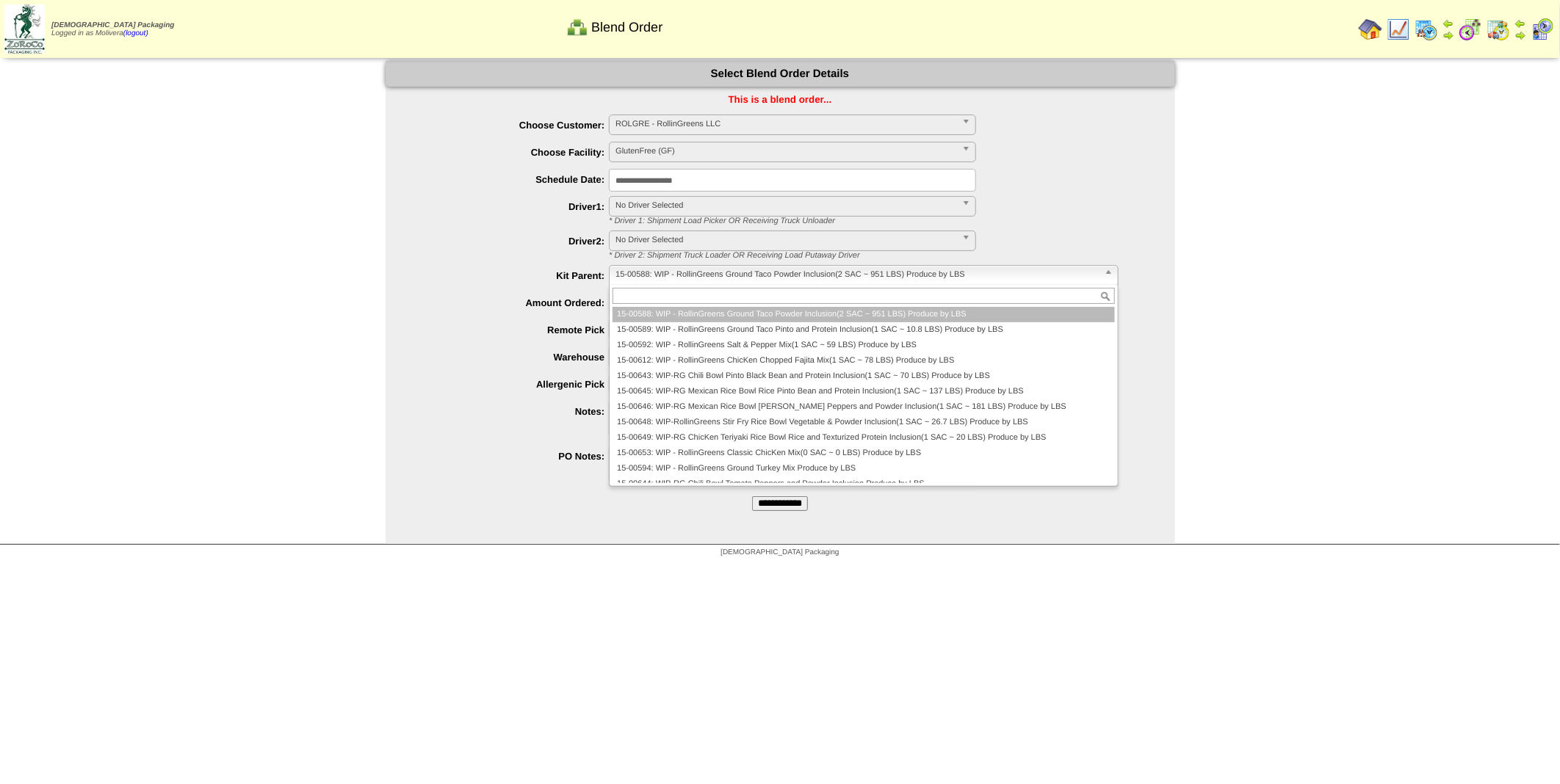
click at [664, 280] on span "15-00588: WIP - RollinGreens Ground Taco Powder Inclusion(2 SAC ~ 951 LBS) Prod…" at bounding box center [857, 275] width 483 height 17
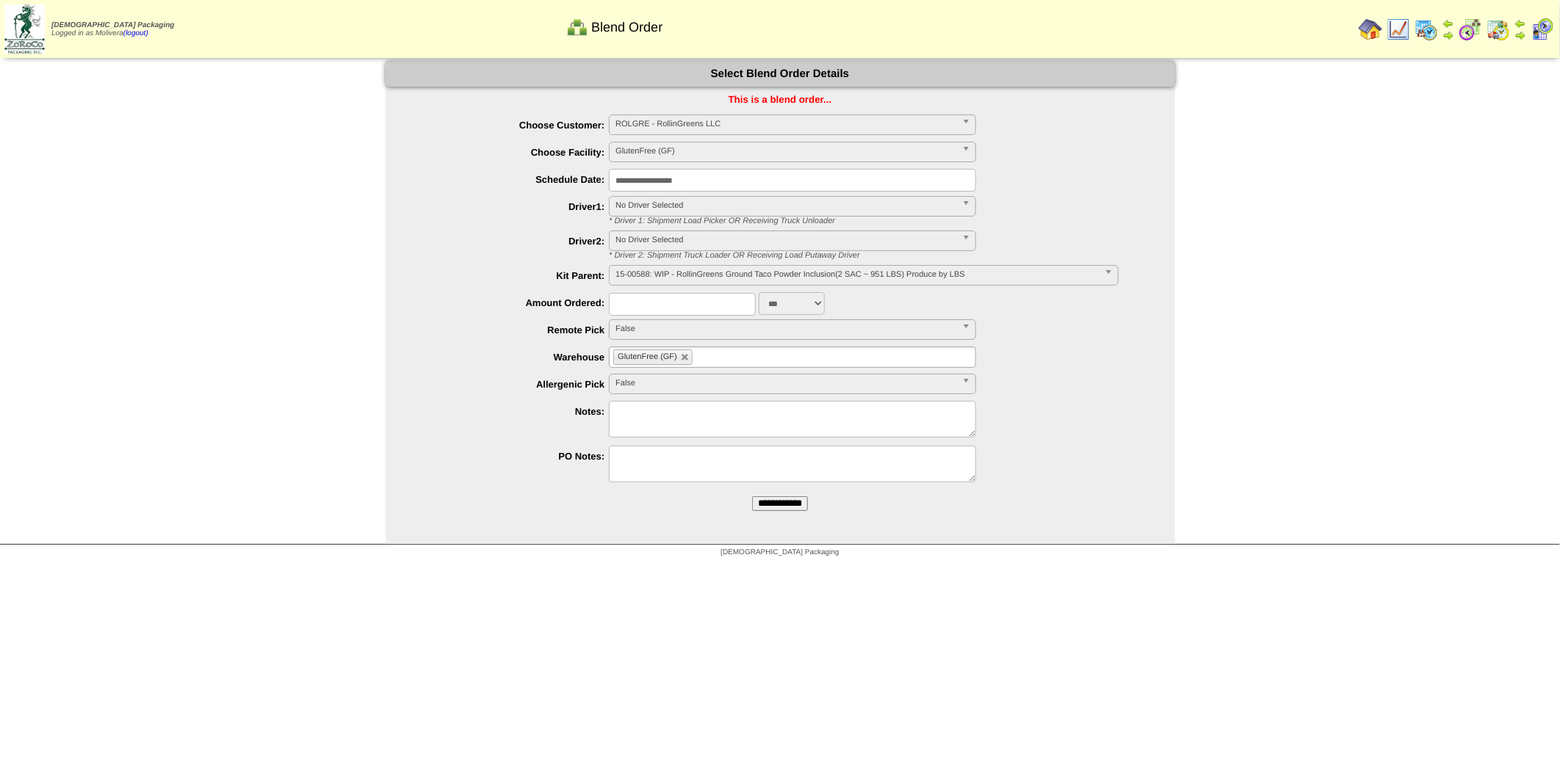
click at [720, 267] on span "15-00588: WIP - RollinGreens Ground Taco Powder Inclusion(2 SAC ~ 951 LBS) Prod…" at bounding box center [857, 275] width 483 height 17
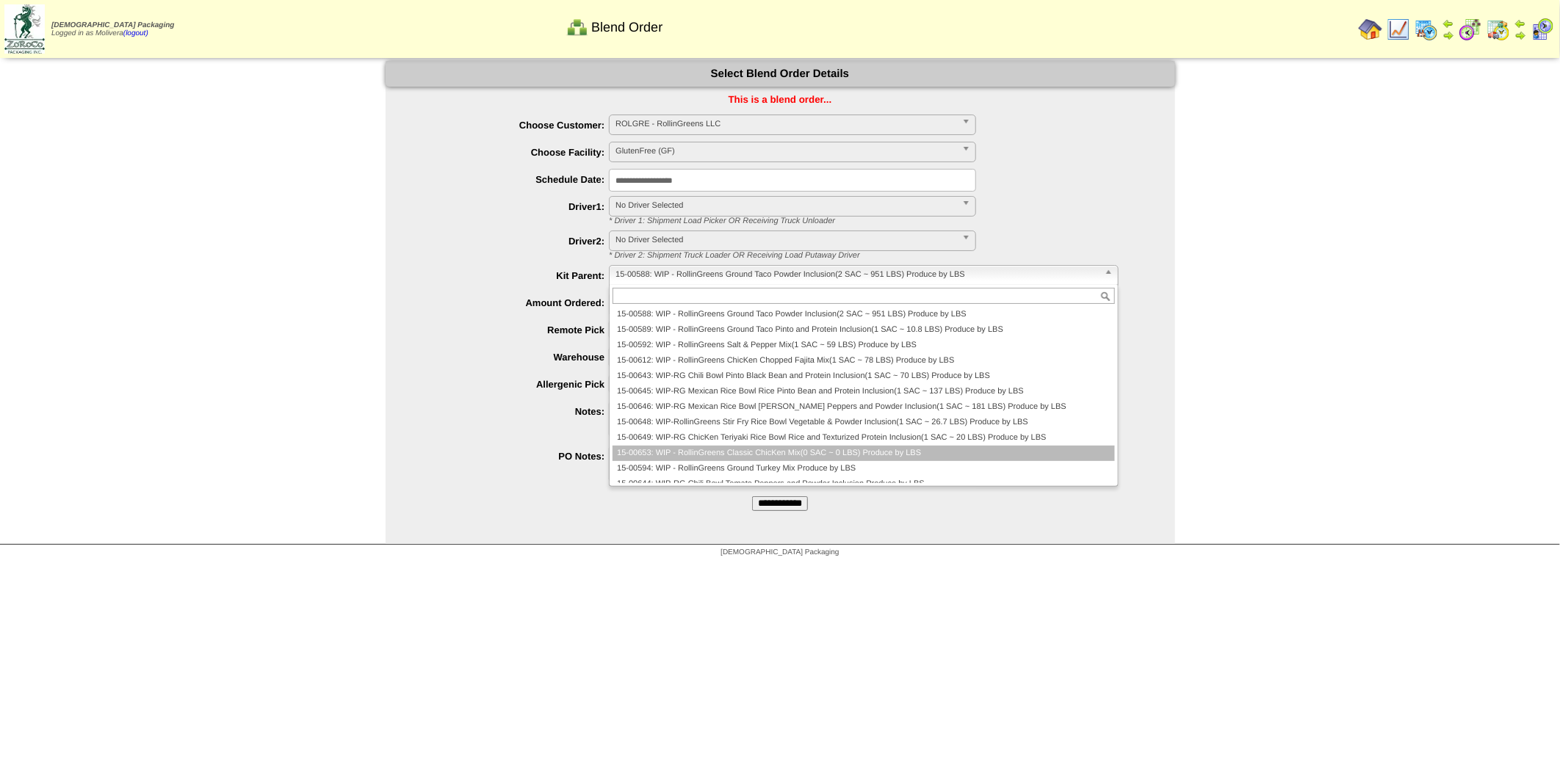
click at [705, 458] on li "15-00653: WIP - RollinGreens Classic ChicKen Mix(0 SAC ~ 0 LBS) Produce by LBS" at bounding box center [863, 453] width 502 height 16
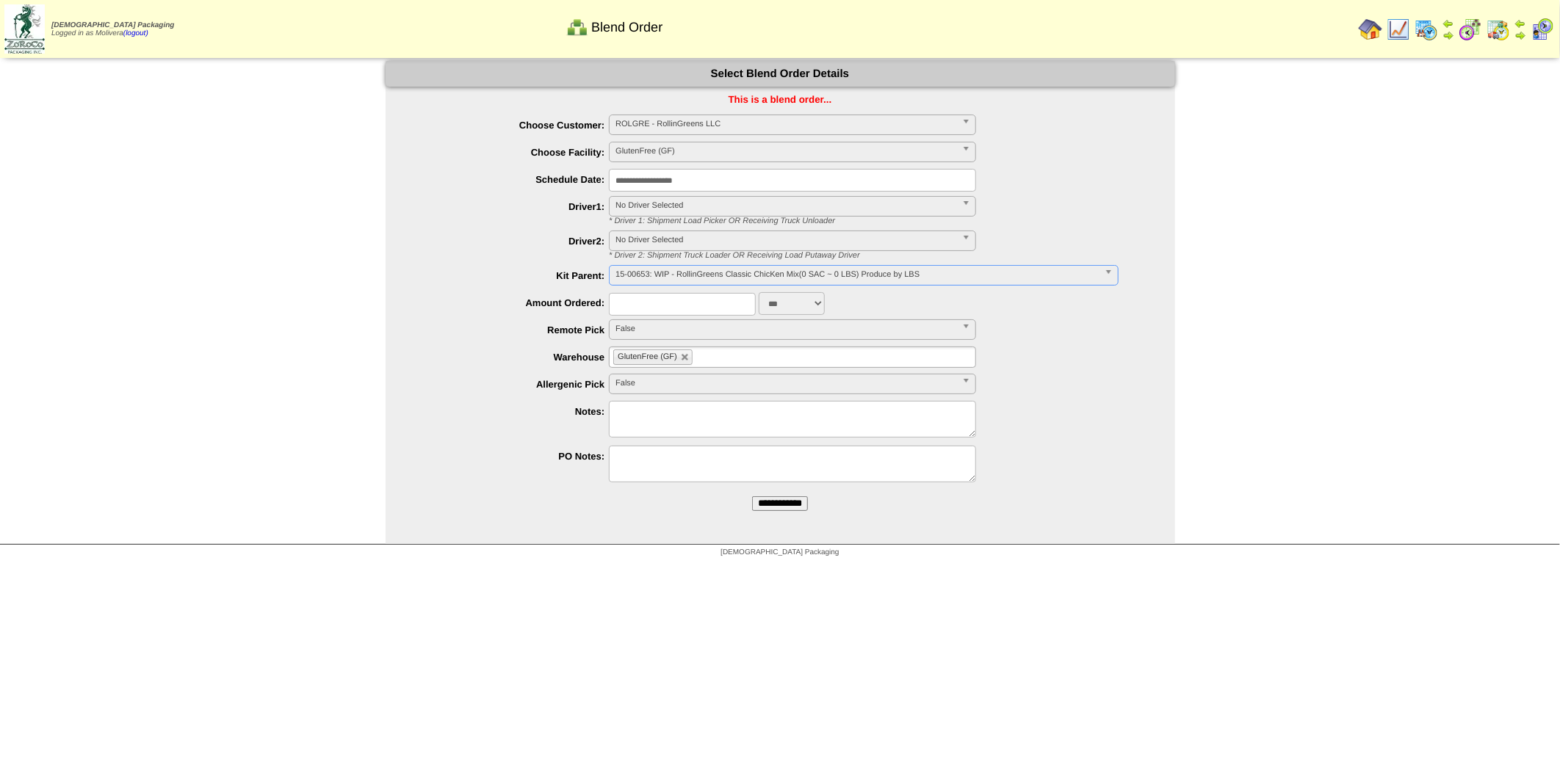
click at [700, 300] on input "text" at bounding box center [682, 304] width 147 height 22
type input "***"
click at [464, 356] on label "Warehouse" at bounding box center [511, 357] width 194 height 11
click at [641, 416] on textarea at bounding box center [792, 419] width 367 height 37
type textarea "**********"
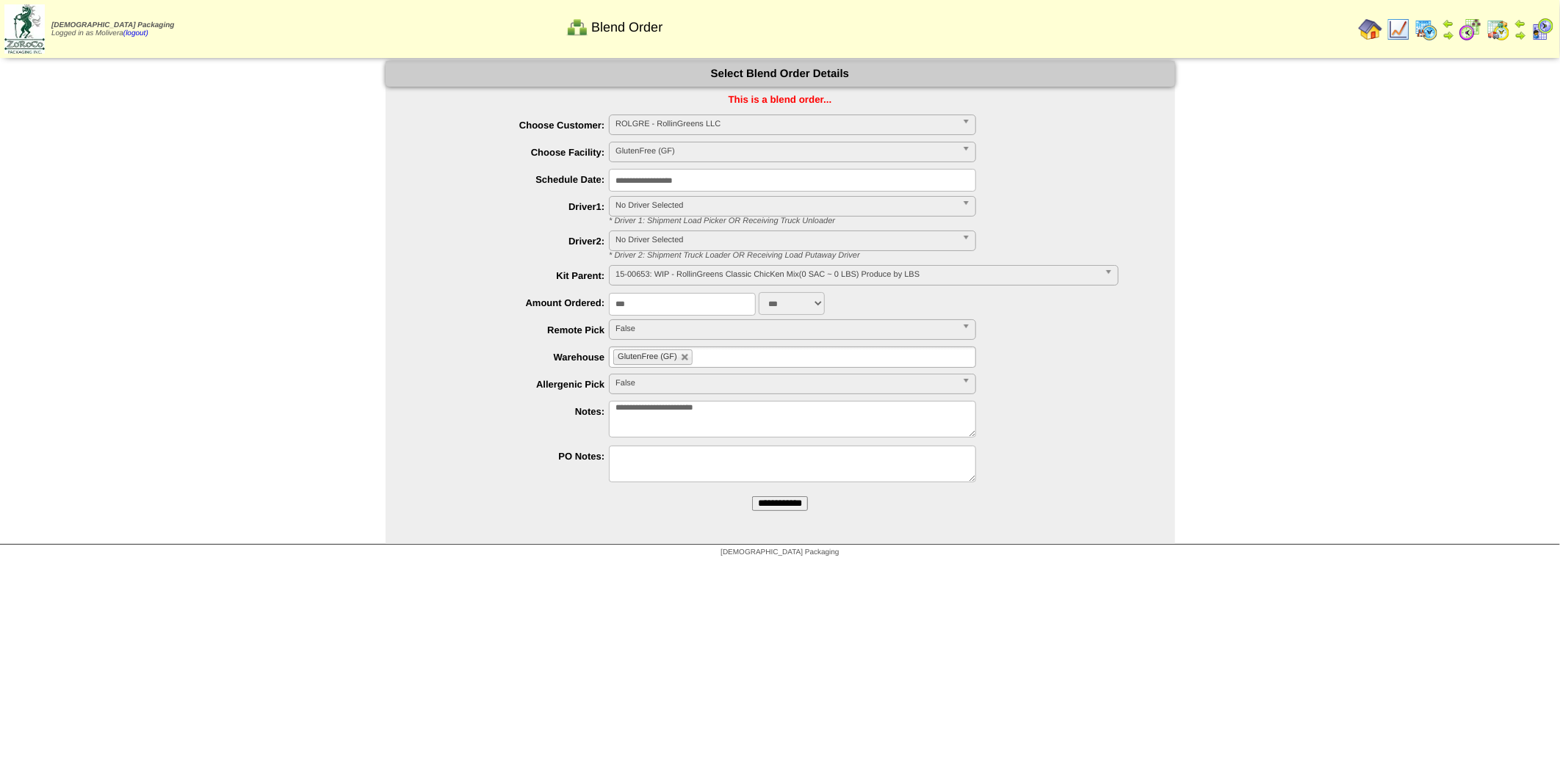
click at [771, 500] on input "**********" at bounding box center [780, 503] width 56 height 15
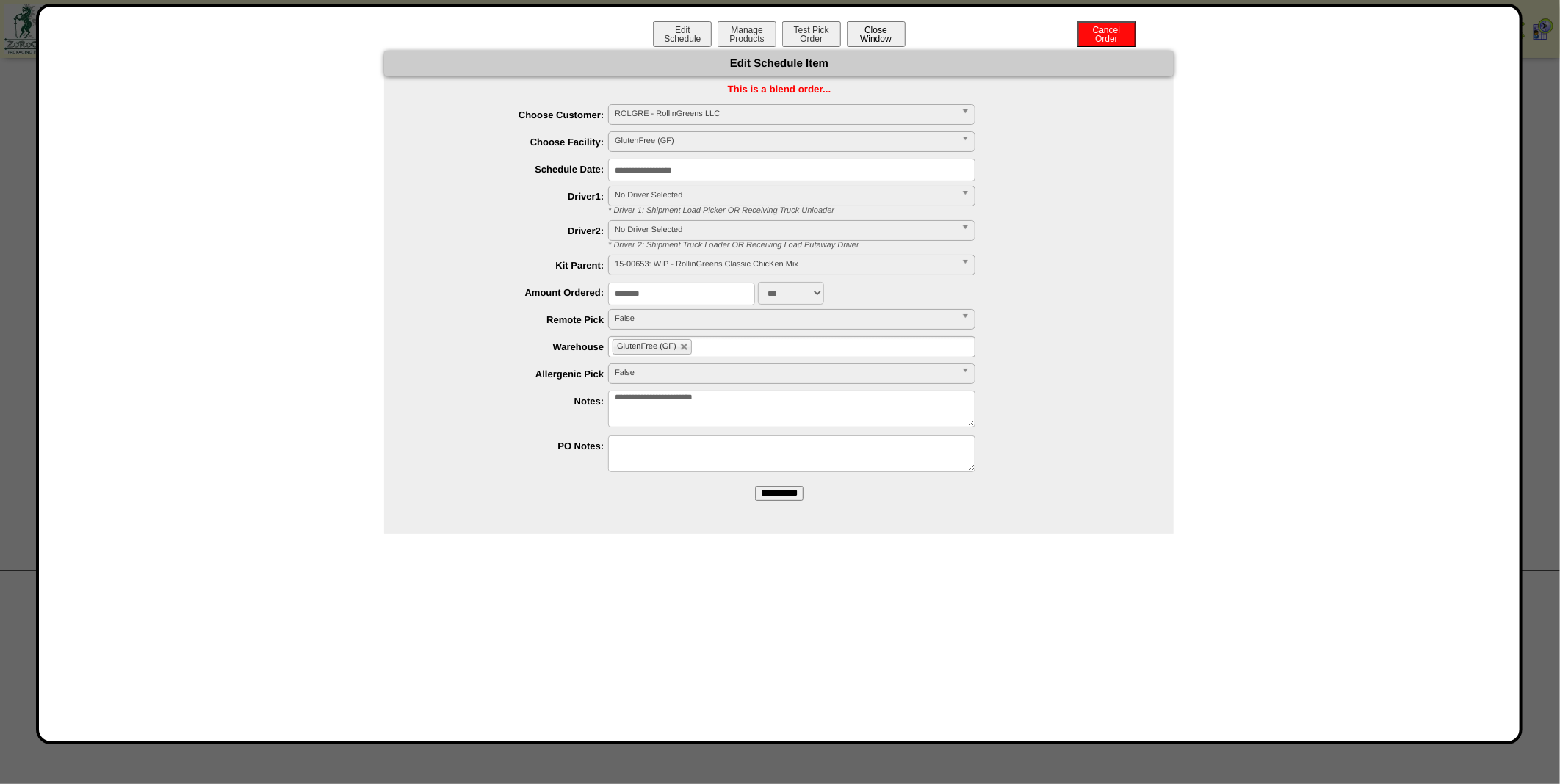
click at [885, 42] on button "Close Window" at bounding box center [876, 35] width 59 height 26
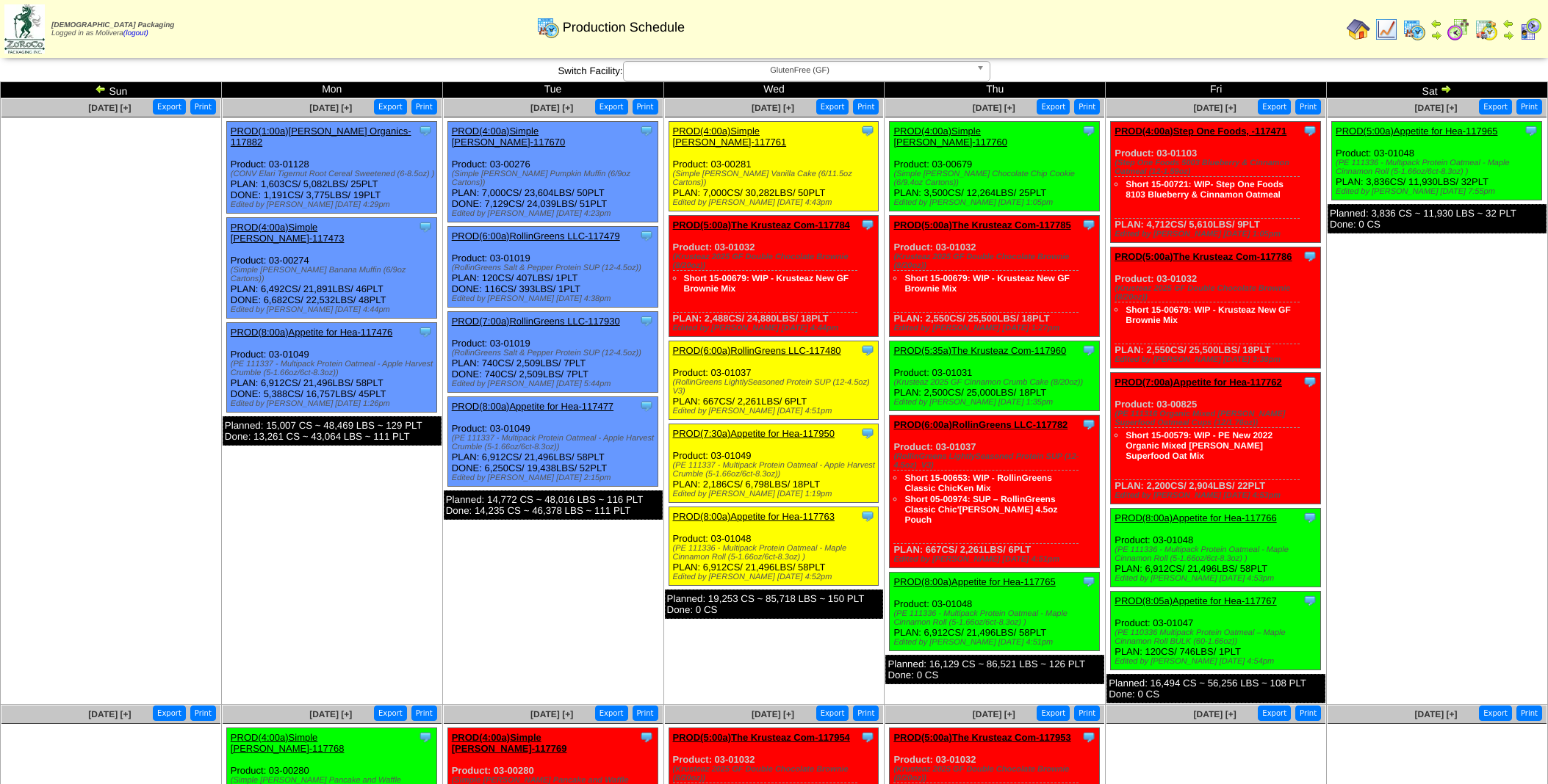
scroll to position [27, 0]
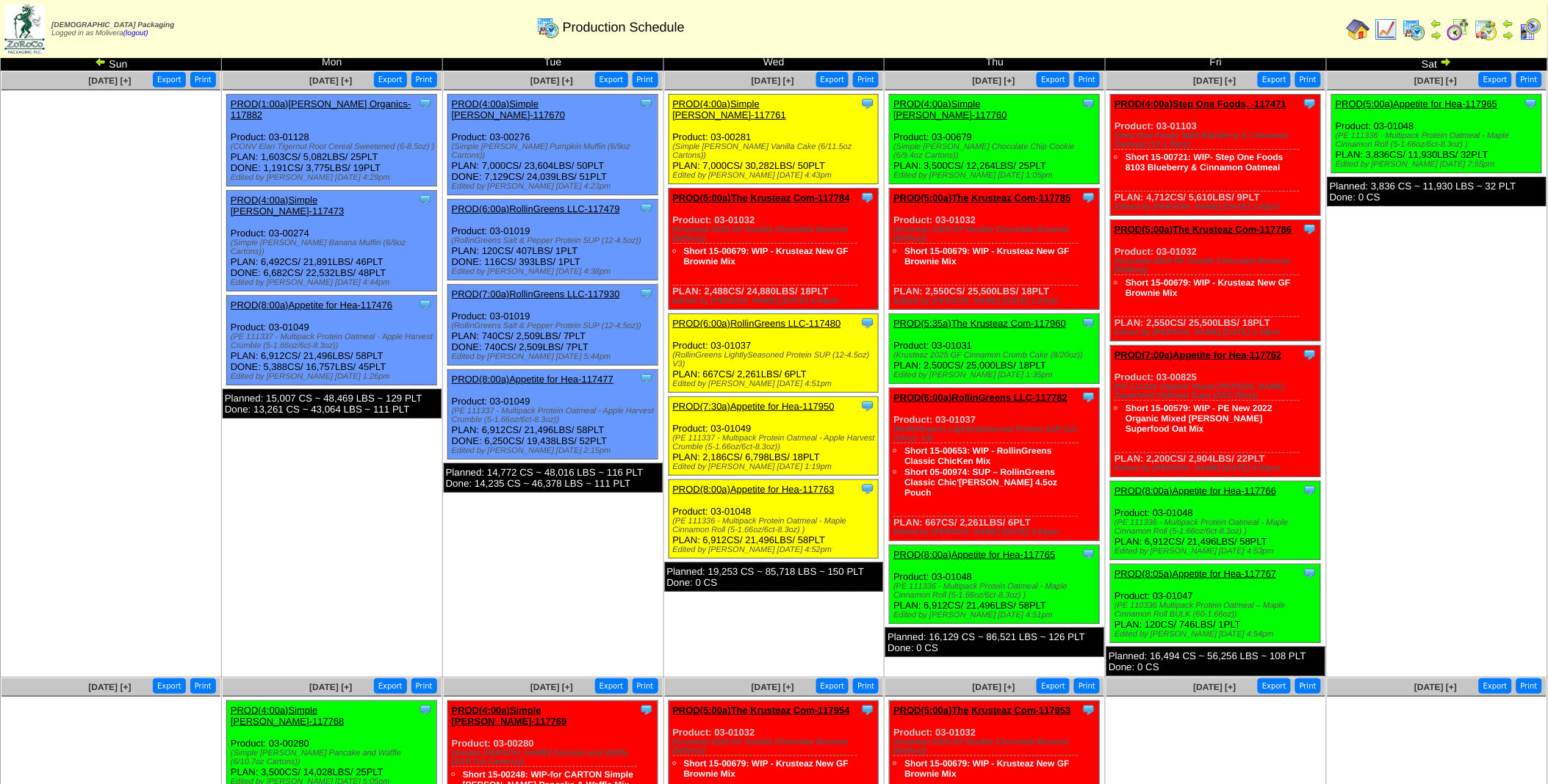
click at [984, 392] on link "PROD(6:00a)RollinGreens LLC-117782" at bounding box center [980, 397] width 174 height 11
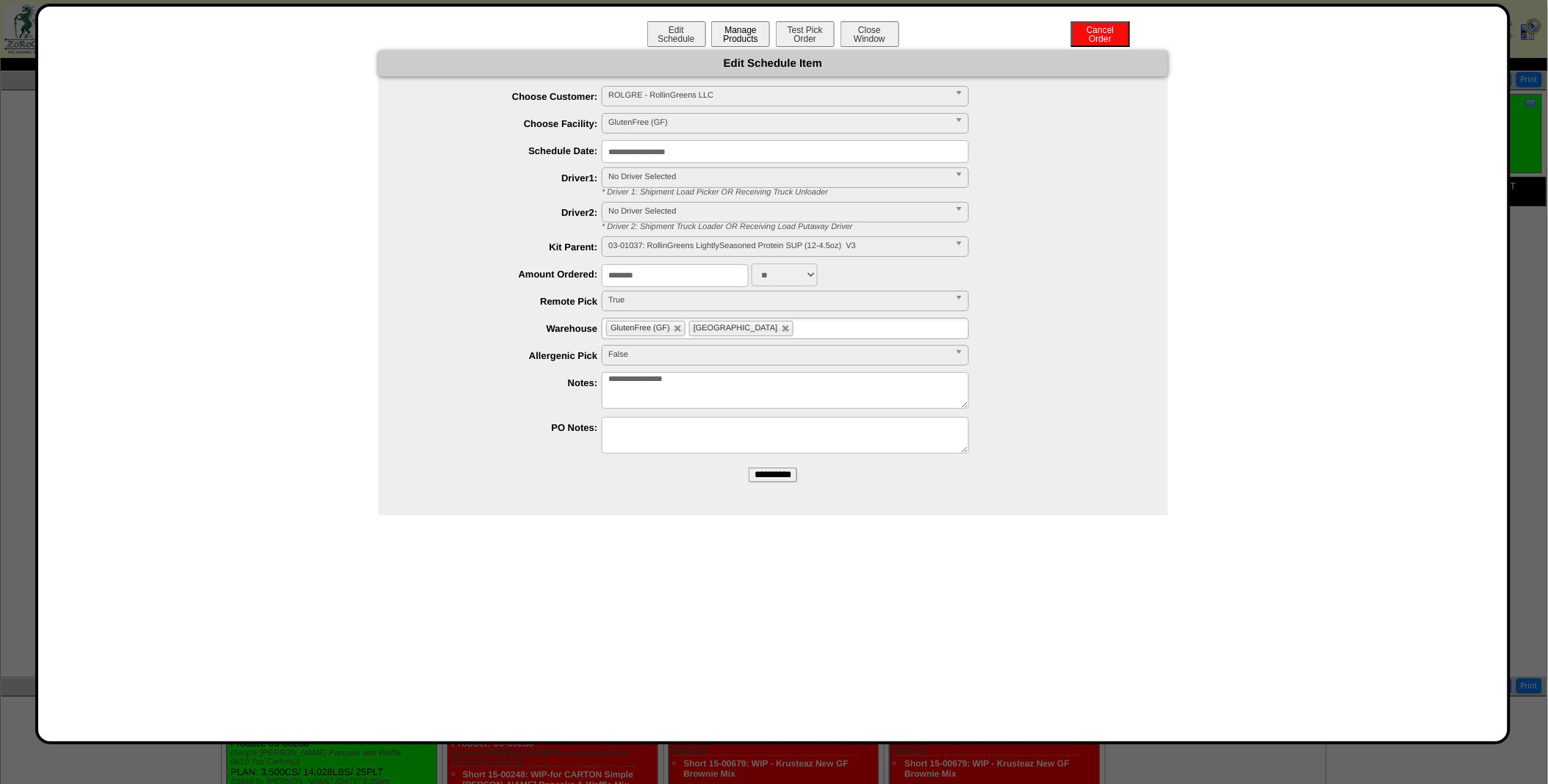
click at [728, 35] on button "Manage Products" at bounding box center [740, 35] width 59 height 26
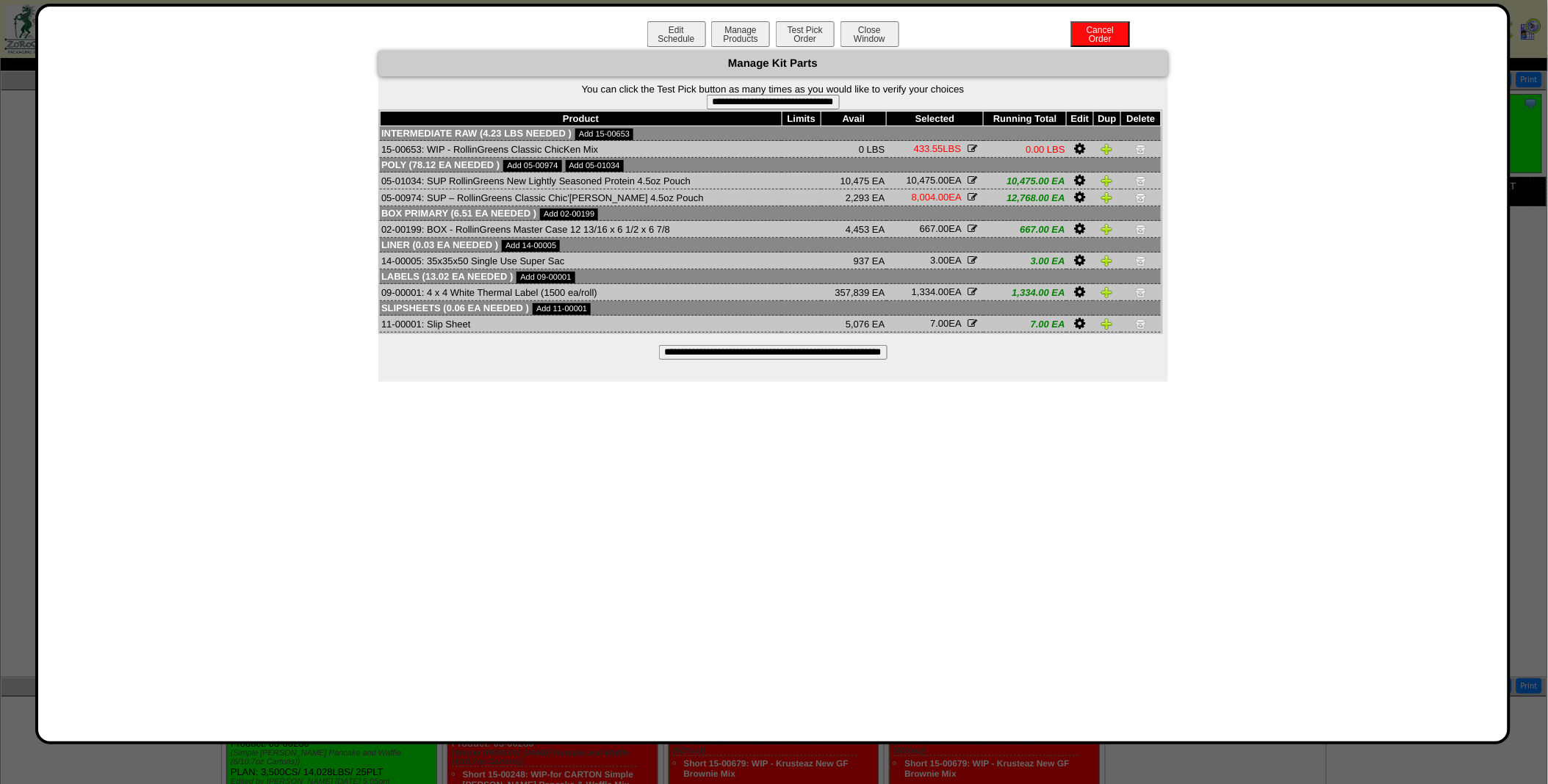
click at [709, 350] on input "**********" at bounding box center [773, 352] width 228 height 15
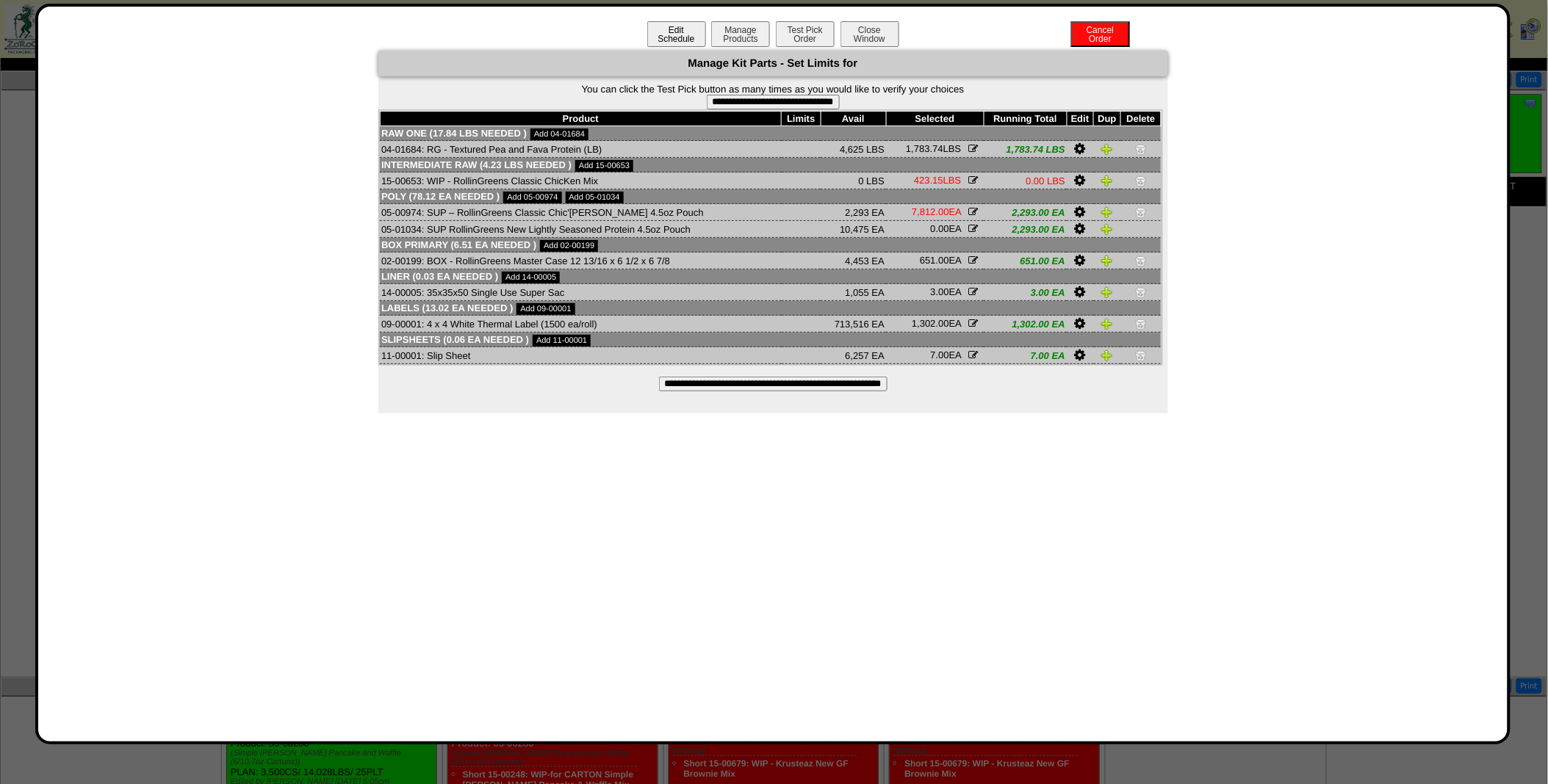
click at [676, 32] on button "Edit Schedule" at bounding box center [676, 35] width 59 height 26
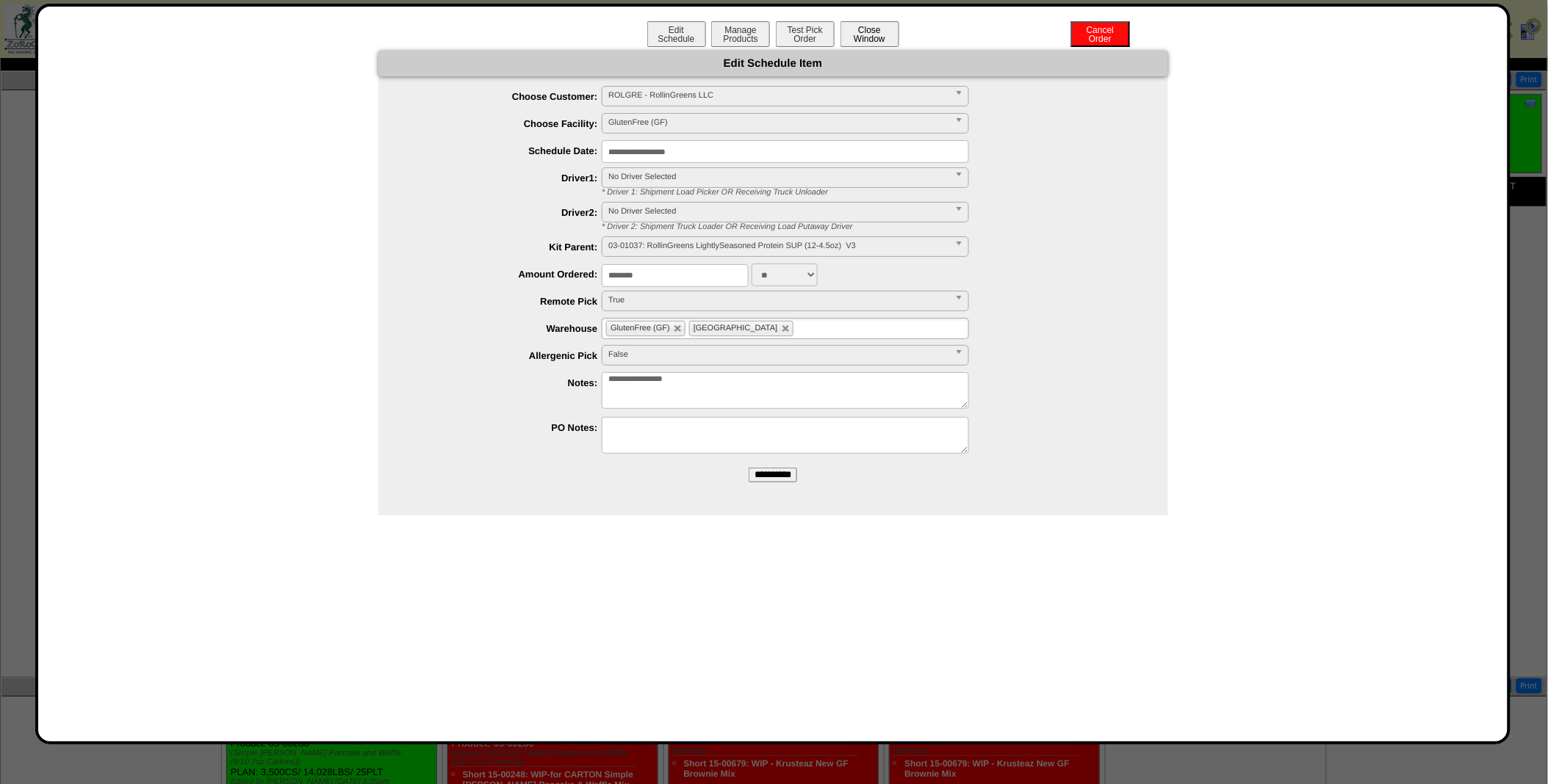
click at [877, 23] on button "Close Window" at bounding box center [870, 35] width 59 height 26
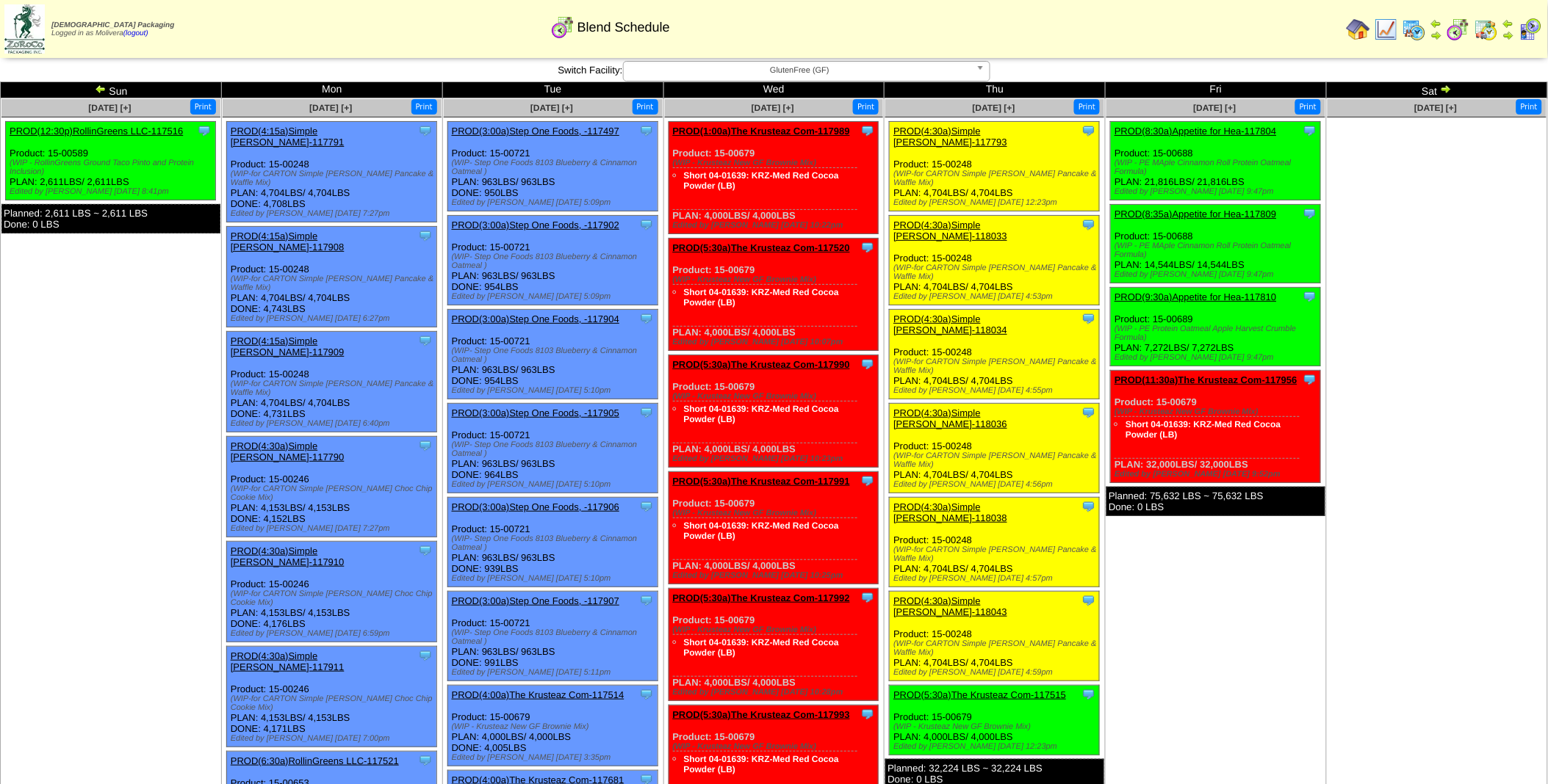
click at [1416, 30] on img at bounding box center [1413, 28] width 23 height 23
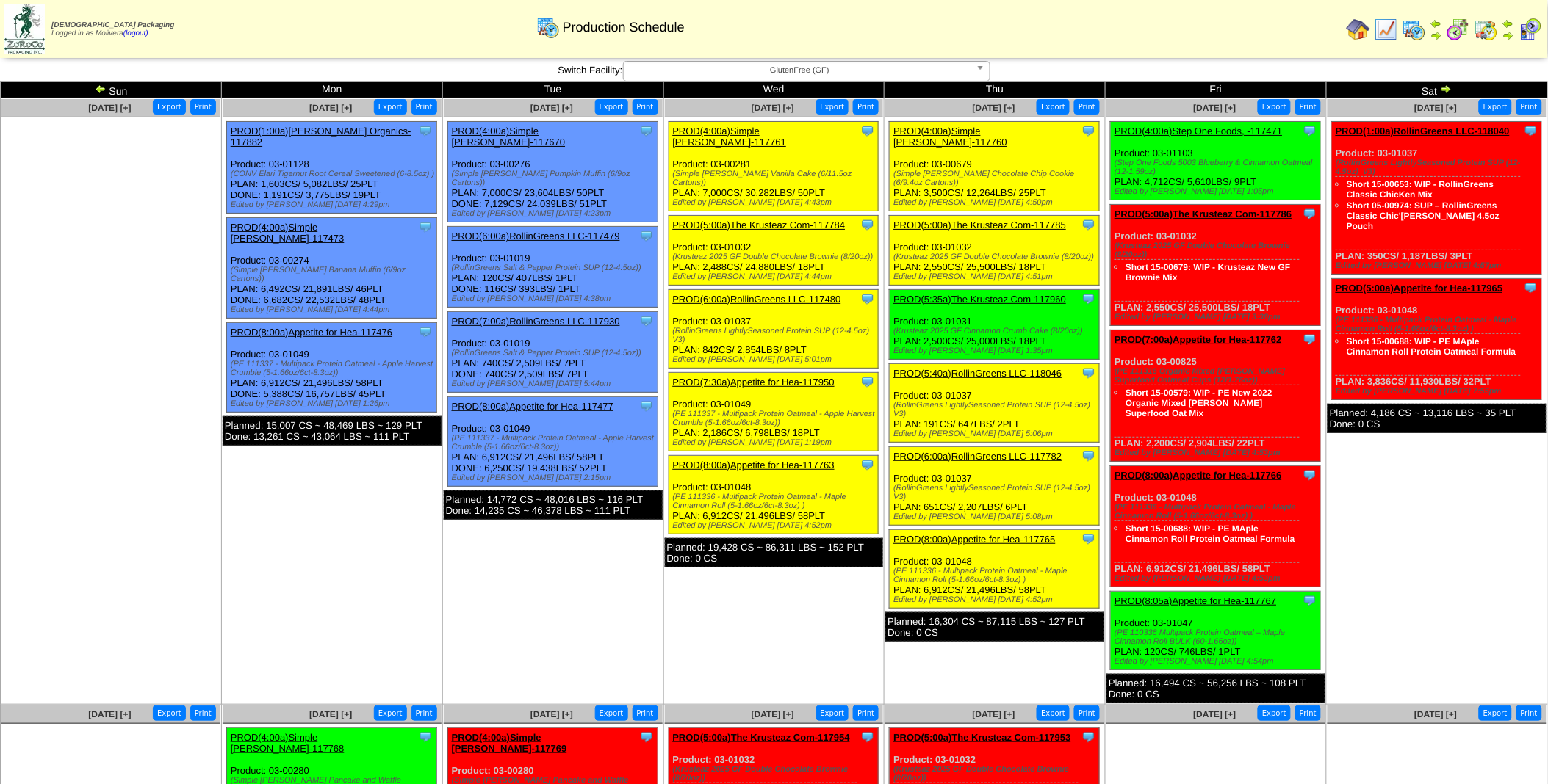
click at [1413, 130] on link "PROD(1:00a)RollinGreens LLC-118040" at bounding box center [1423, 130] width 174 height 11
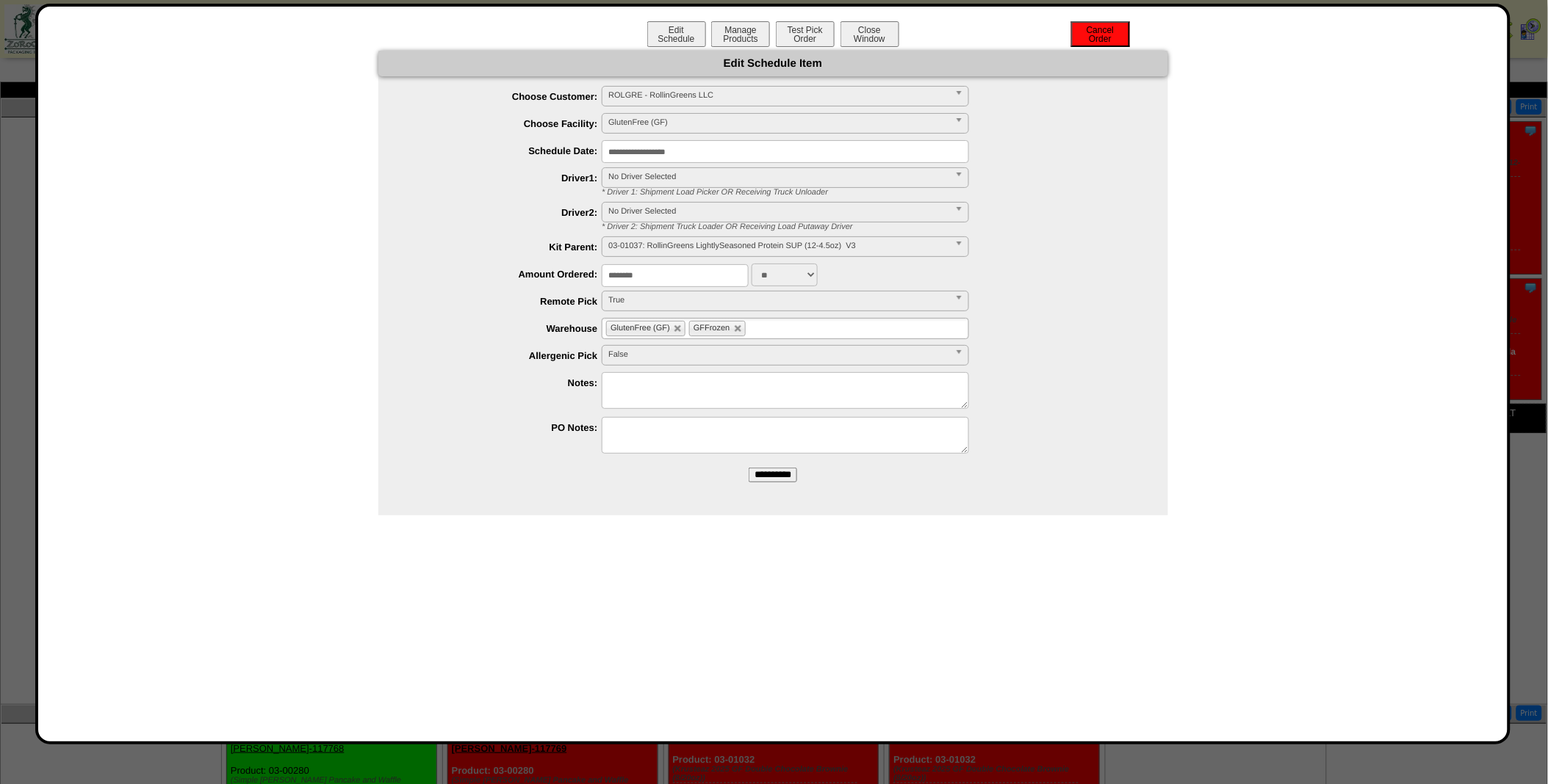
click at [1097, 35] on button "Cancel Order" at bounding box center [1101, 35] width 59 height 26
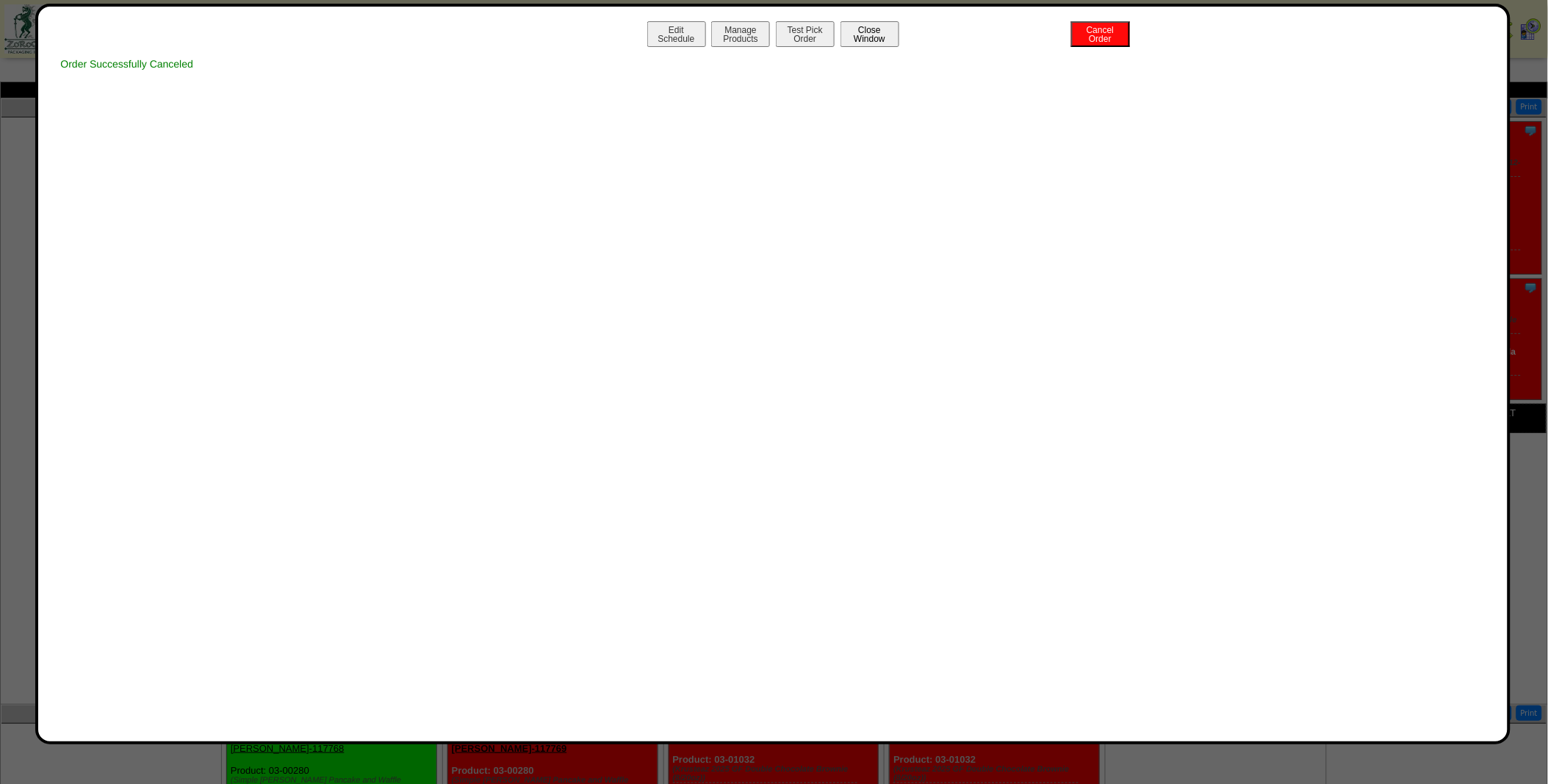
click at [878, 32] on button "Close Window" at bounding box center [870, 35] width 59 height 26
